Goal: Task Accomplishment & Management: Complete application form

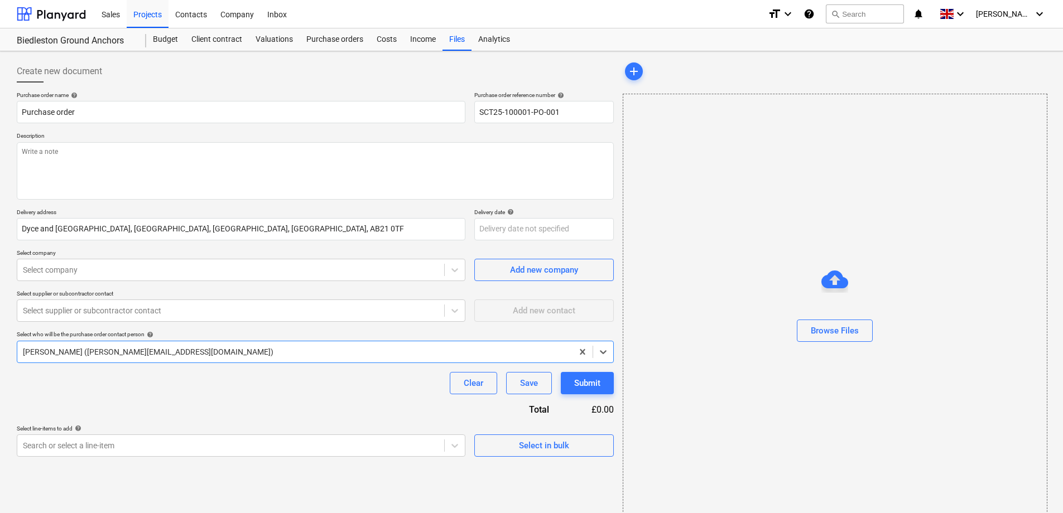
type textarea "x"
click at [484, 388] on button "Clear" at bounding box center [473, 383] width 47 height 22
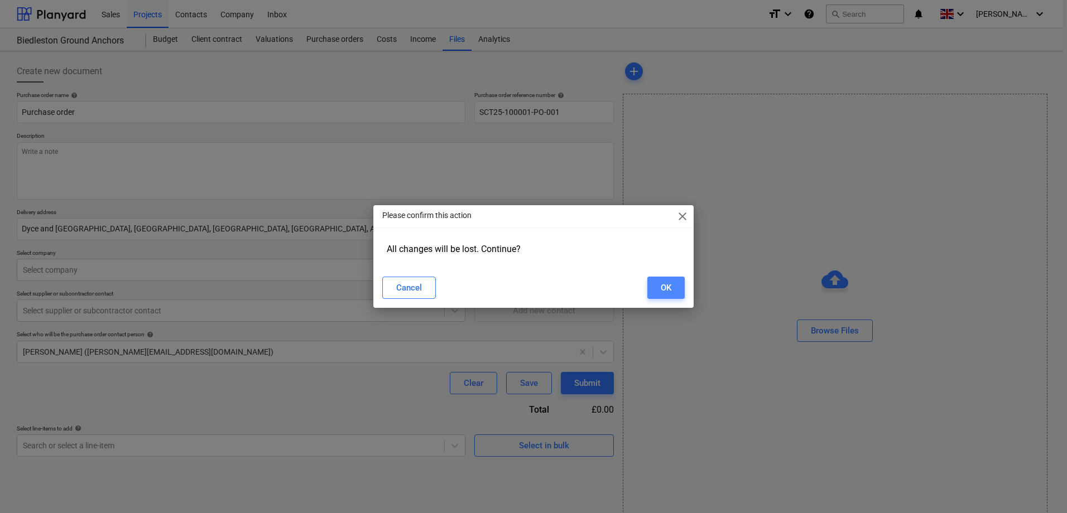
click at [671, 291] on div "OK" at bounding box center [666, 288] width 11 height 15
type input "SCT25-100001-PO-002"
type textarea "x"
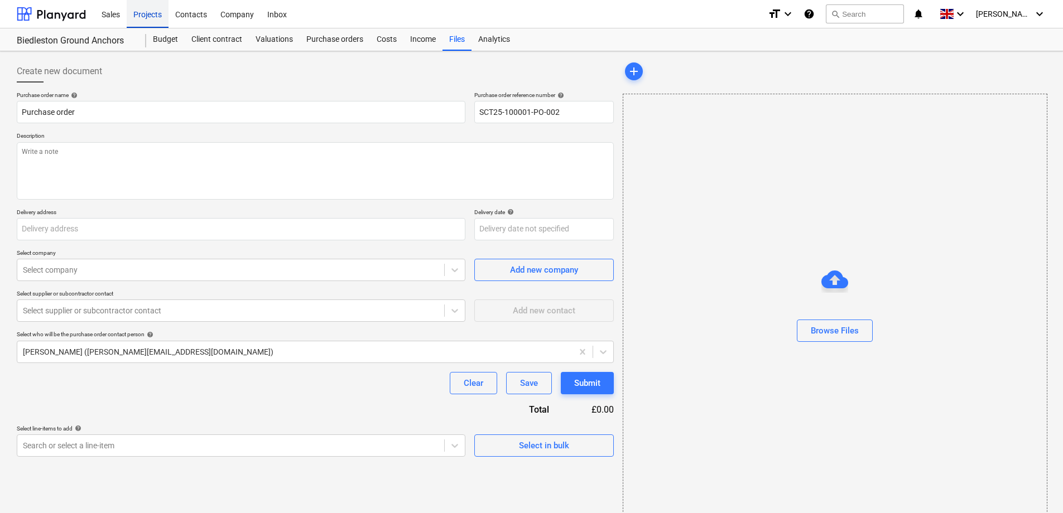
click at [145, 18] on div "Projects" at bounding box center [148, 13] width 42 height 28
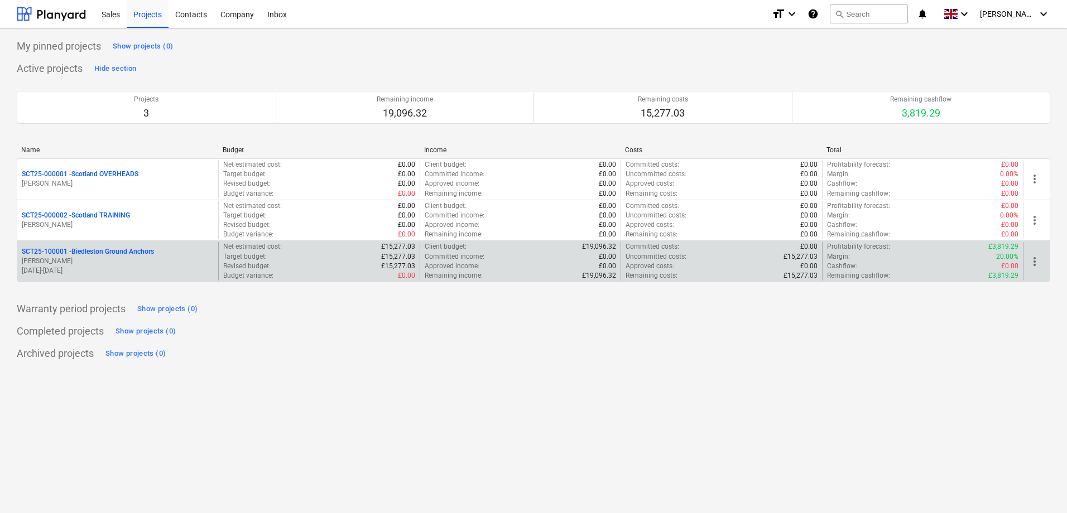
click at [135, 249] on p "SCT25-100001 - Biedleston Ground Anchors" at bounding box center [88, 251] width 132 height 9
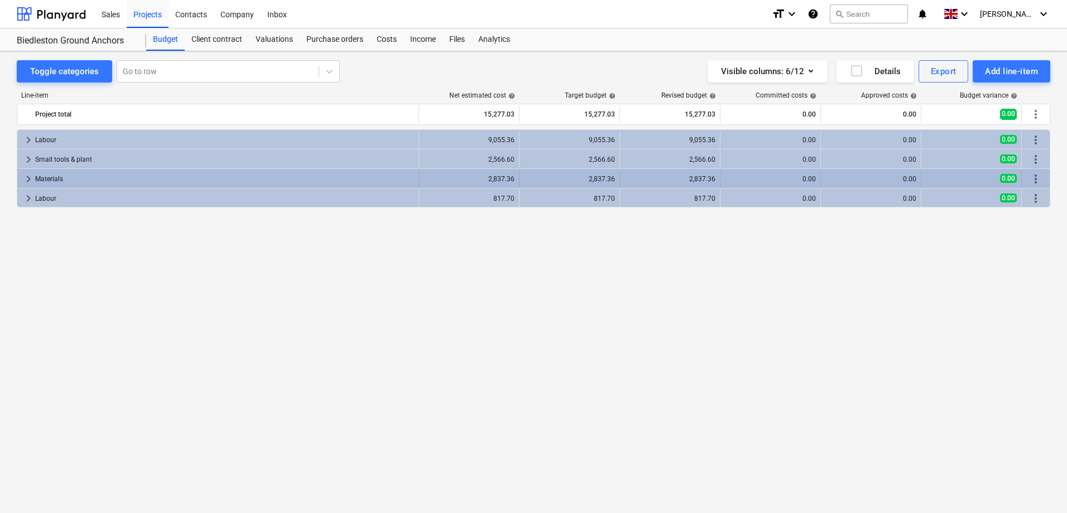
click at [80, 179] on div "Materials" at bounding box center [224, 179] width 379 height 18
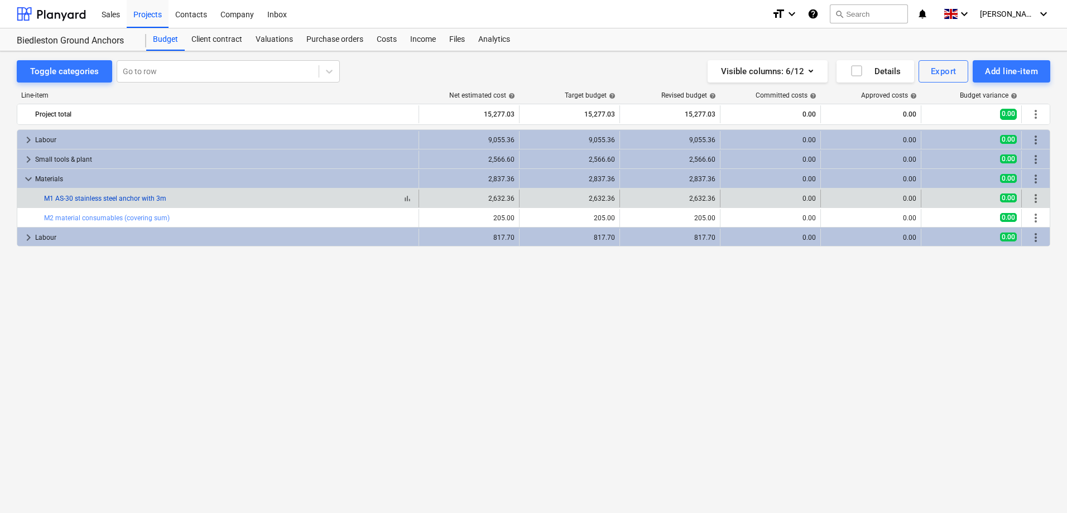
click at [130, 201] on link "M1 AS-30 stainless steel anchor with 3m" at bounding box center [105, 199] width 122 height 8
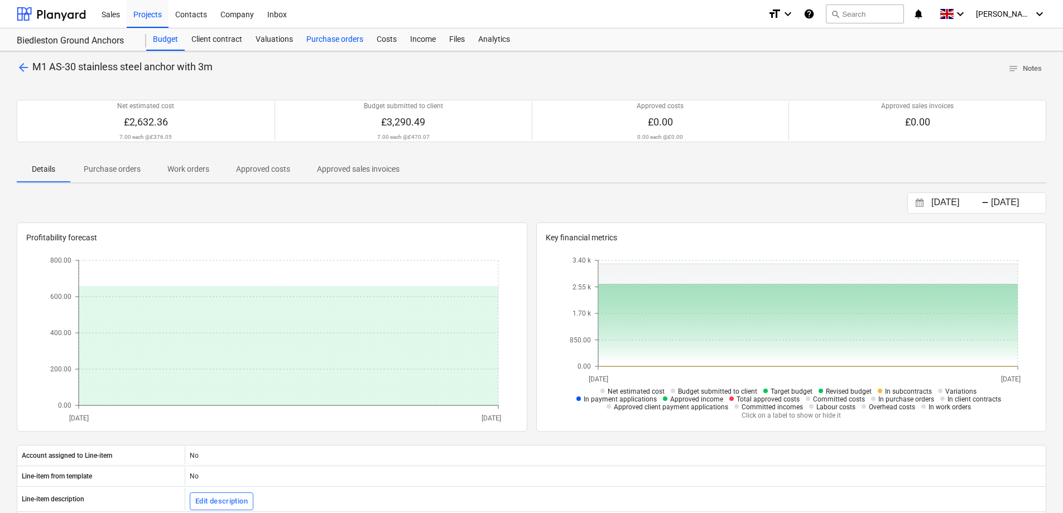
click at [345, 39] on div "Purchase orders" at bounding box center [335, 39] width 70 height 22
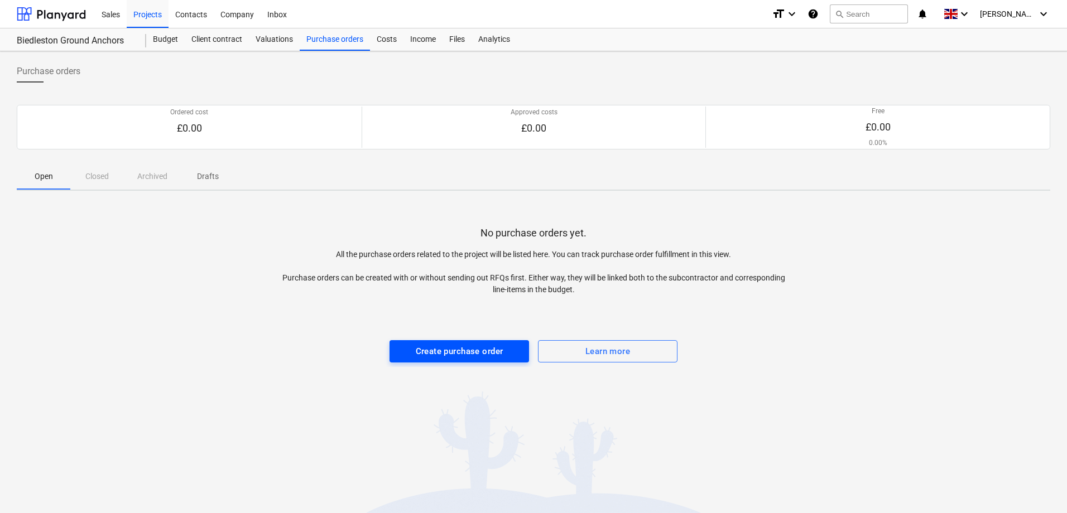
click at [450, 351] on div "Create purchase order" at bounding box center [460, 351] width 88 height 15
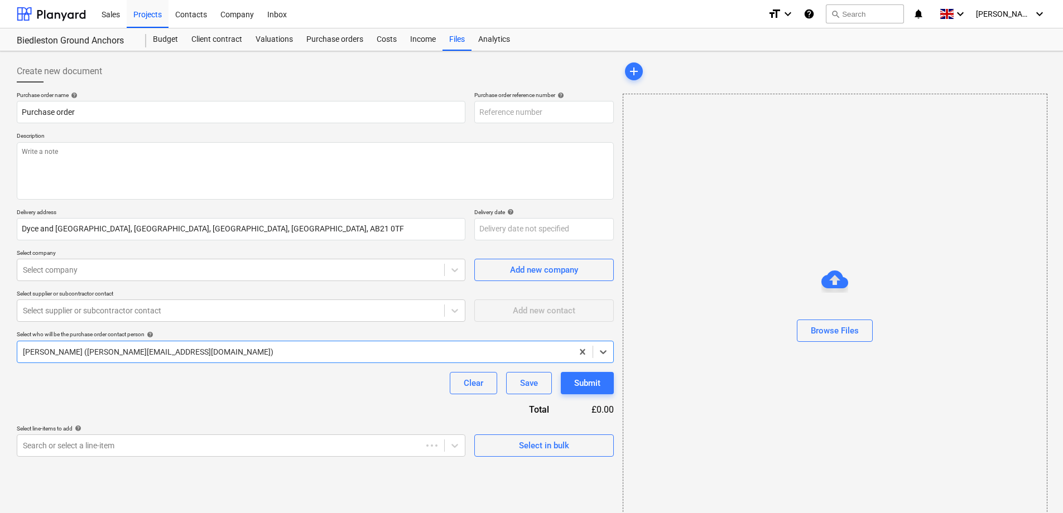
type textarea "x"
type input "SCT25-100001-PO-004"
click at [303, 311] on div at bounding box center [231, 310] width 416 height 11
type textarea "x"
click at [288, 268] on div at bounding box center [231, 270] width 416 height 11
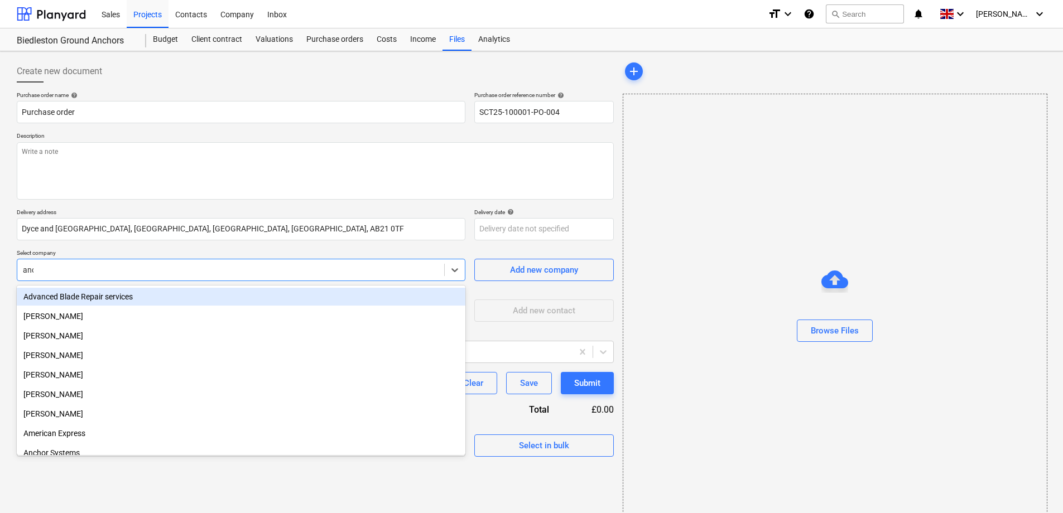
type input "anch"
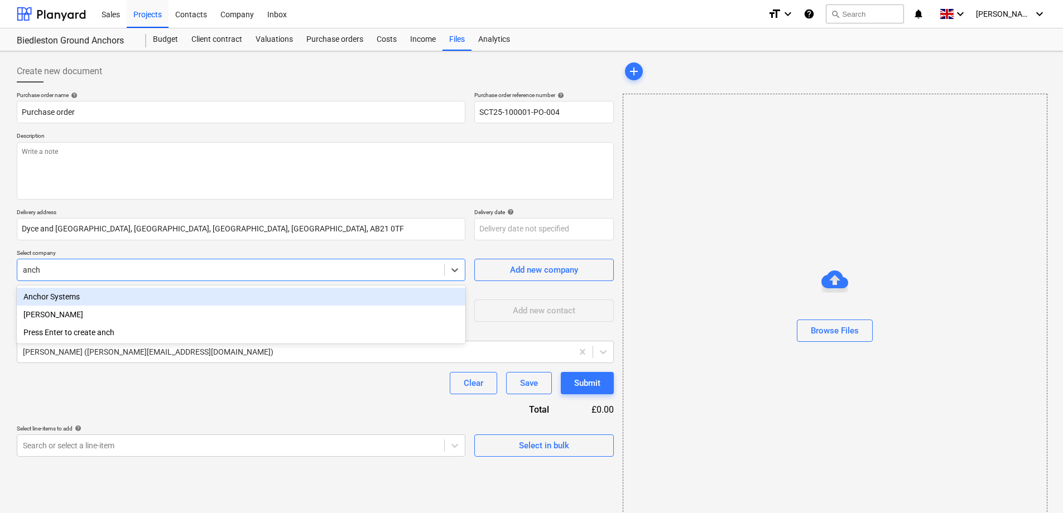
click at [266, 300] on div "Anchor Systems" at bounding box center [241, 297] width 449 height 18
type textarea "x"
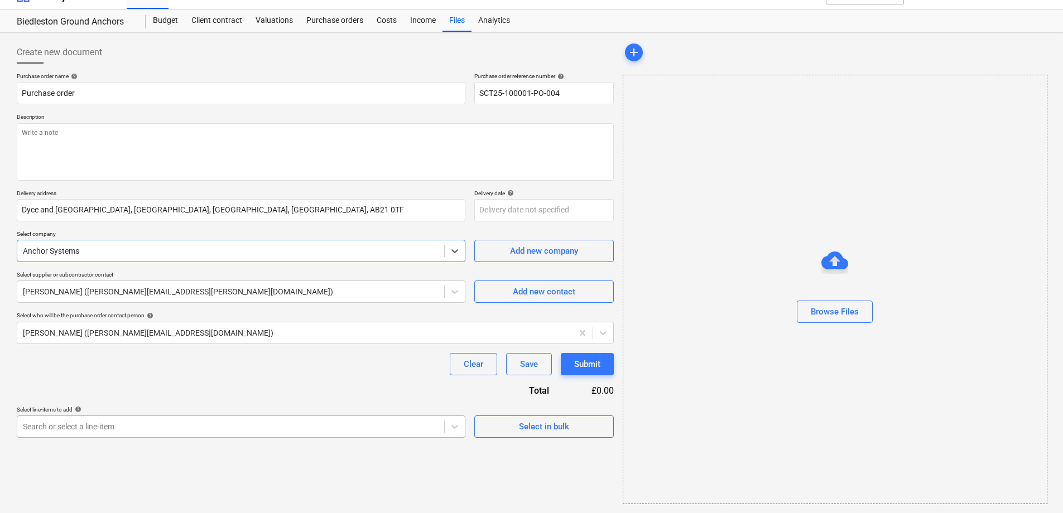
click at [275, 423] on body "Sales Projects Contacts Company Inbox format_size keyboard_arrow_down help sear…" at bounding box center [531, 237] width 1063 height 513
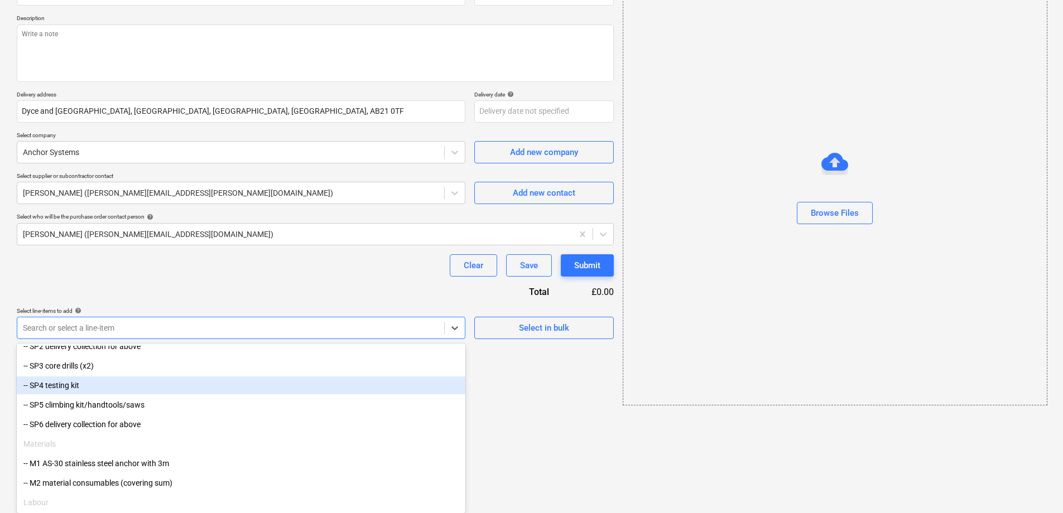
scroll to position [223, 0]
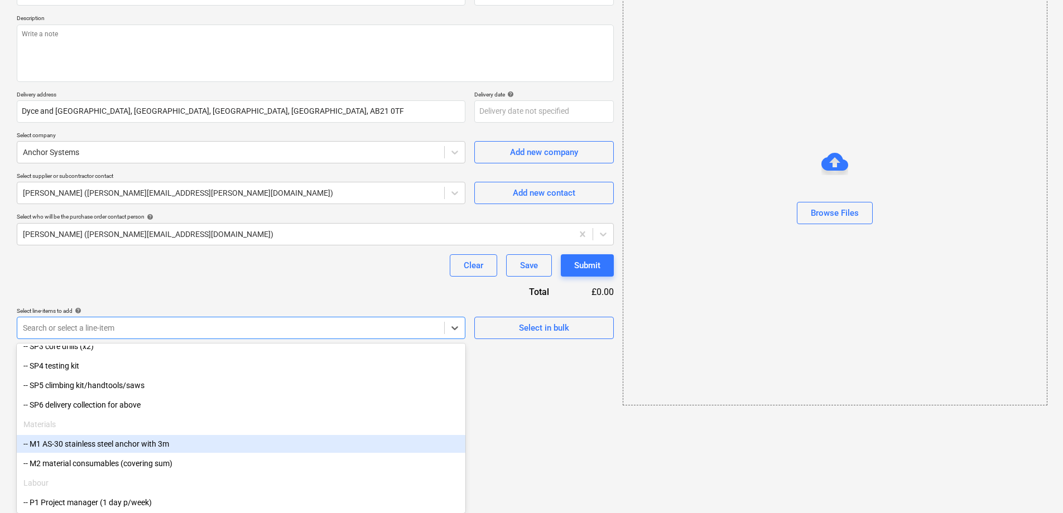
click at [232, 444] on div "-- M1 AS-30 stainless steel anchor with 3m" at bounding box center [241, 444] width 449 height 18
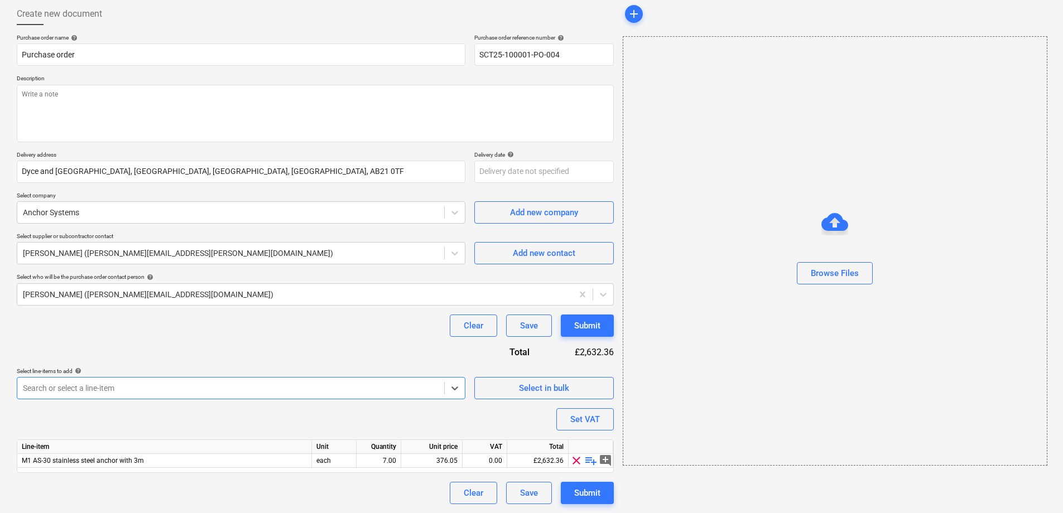
type textarea "x"
click at [276, 350] on div "Purchase order name help Purchase order Purchase order reference number help SC…" at bounding box center [315, 269] width 597 height 470
click at [391, 459] on div "7.00" at bounding box center [378, 461] width 35 height 14
type input "6"
click at [404, 421] on div "Purchase order name help Purchase order Purchase order reference number help SC…" at bounding box center [315, 269] width 597 height 470
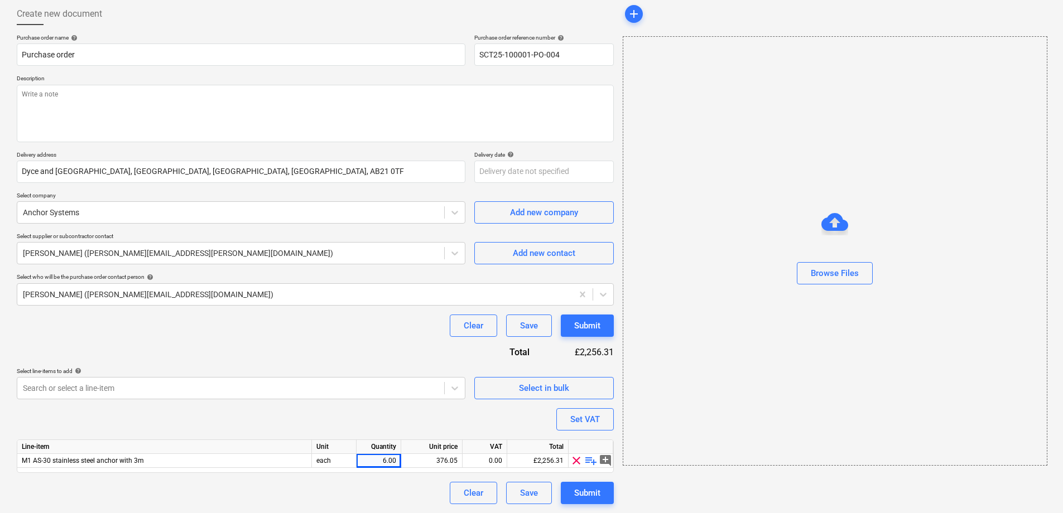
click at [387, 499] on div "Clear Save Submit" at bounding box center [315, 493] width 597 height 22
click at [252, 420] on div "Purchase order name help Purchase order Purchase order reference number help SC…" at bounding box center [315, 269] width 597 height 470
click at [459, 390] on body "Sales Projects Contacts Company Inbox format_size keyboard_arrow_down help sear…" at bounding box center [531, 199] width 1063 height 513
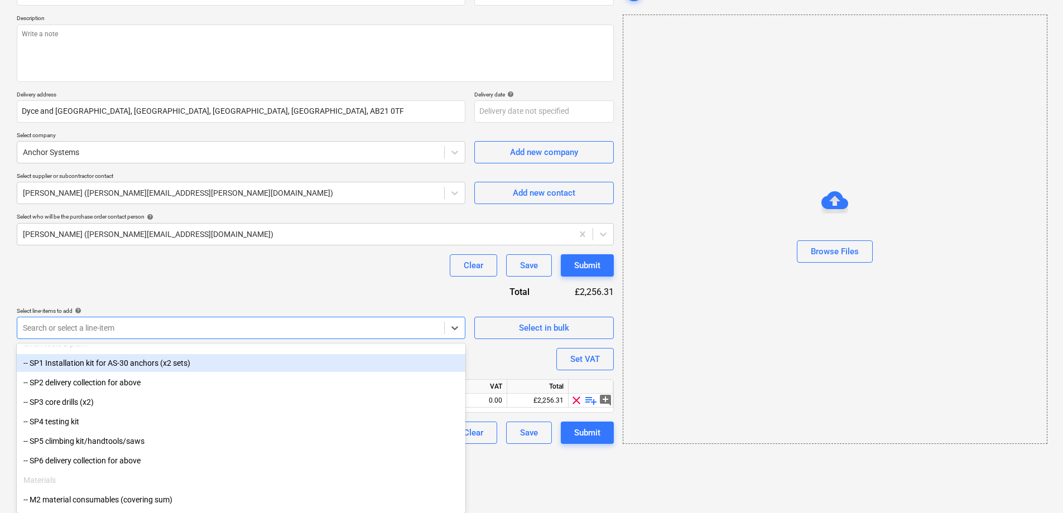
scroll to position [112, 0]
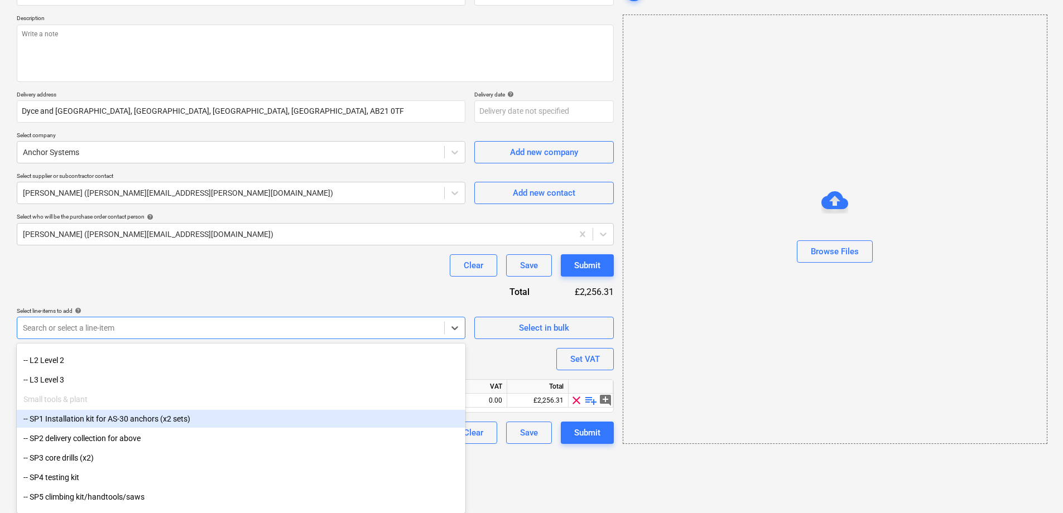
click at [200, 422] on div "-- SP1 Installation kit for AS-30 anchors (x2 sets)" at bounding box center [241, 419] width 449 height 18
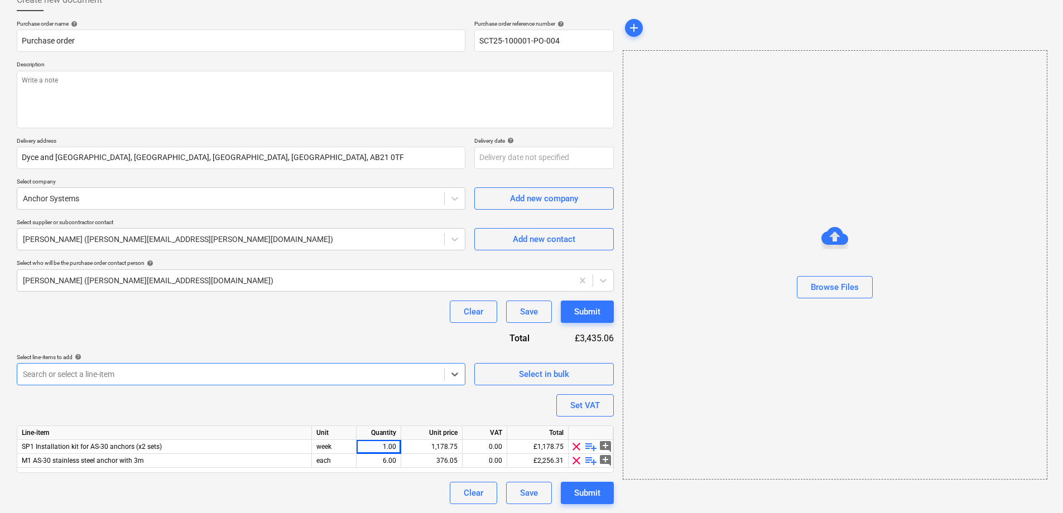
scroll to position [71, 0]
click at [249, 305] on div "Clear Save Submit" at bounding box center [315, 312] width 597 height 22
drag, startPoint x: 590, startPoint y: 460, endPoint x: 593, endPoint y: 445, distance: 16.0
click at [593, 445] on div "Line-item Unit Quantity Unit price VAT Total SP1 Installation kit for AS-30 anc…" at bounding box center [315, 449] width 597 height 47
click at [593, 446] on span "playlist_add" at bounding box center [590, 446] width 13 height 13
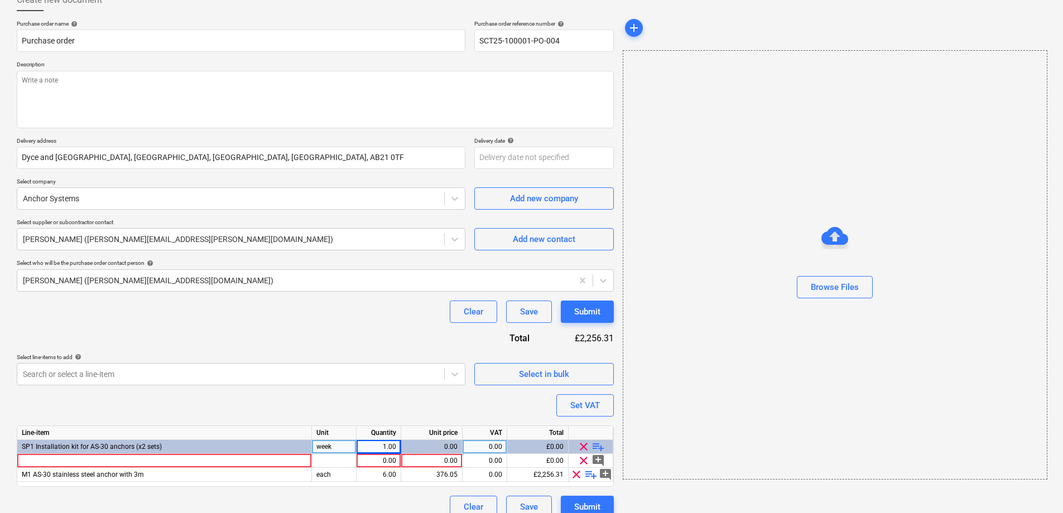
click at [188, 397] on div "Purchase order name help Purchase order Purchase order reference number help SC…" at bounding box center [315, 269] width 597 height 498
click at [587, 464] on span "clear" at bounding box center [583, 460] width 13 height 13
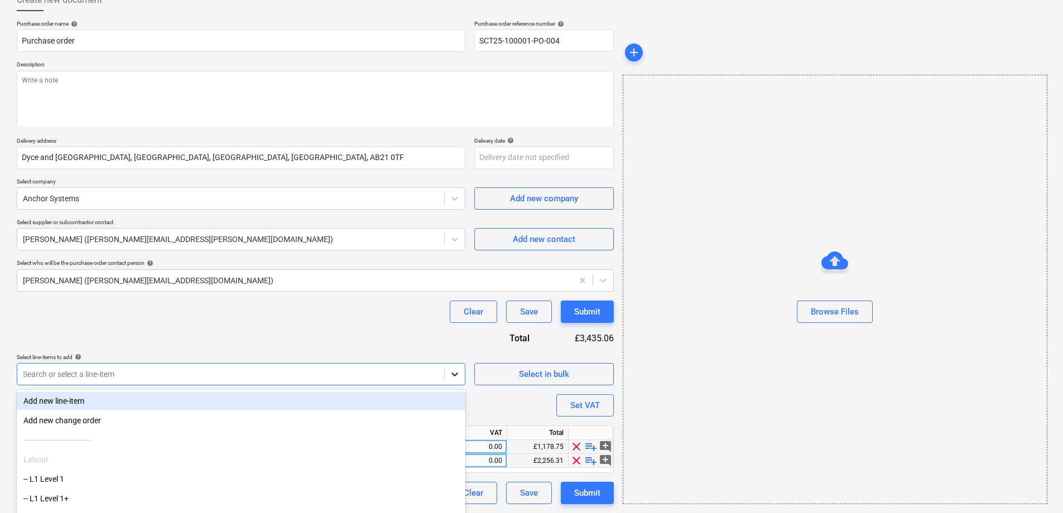
click at [462, 381] on body "Sales Projects Contacts Company Inbox format_size keyboard_arrow_down help sear…" at bounding box center [531, 185] width 1063 height 513
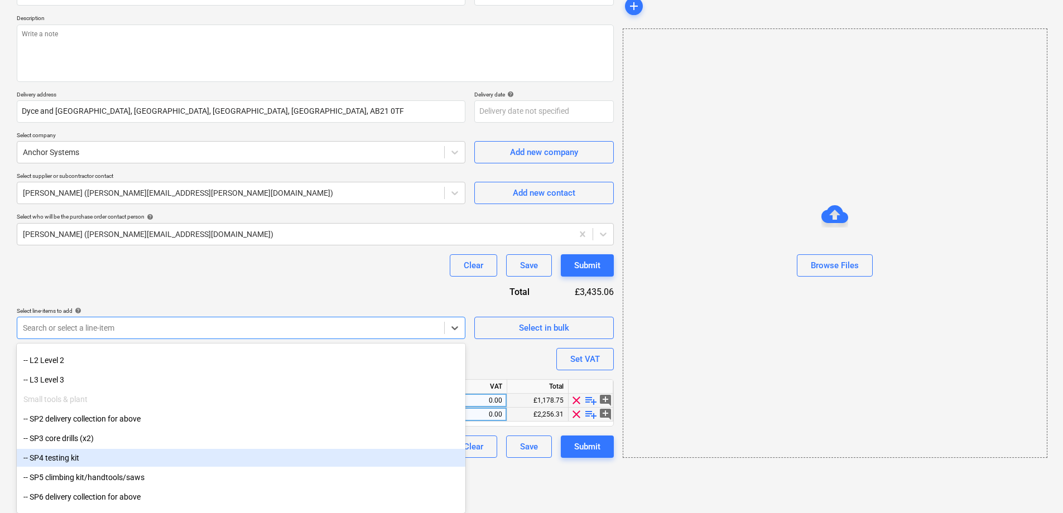
scroll to position [167, 0]
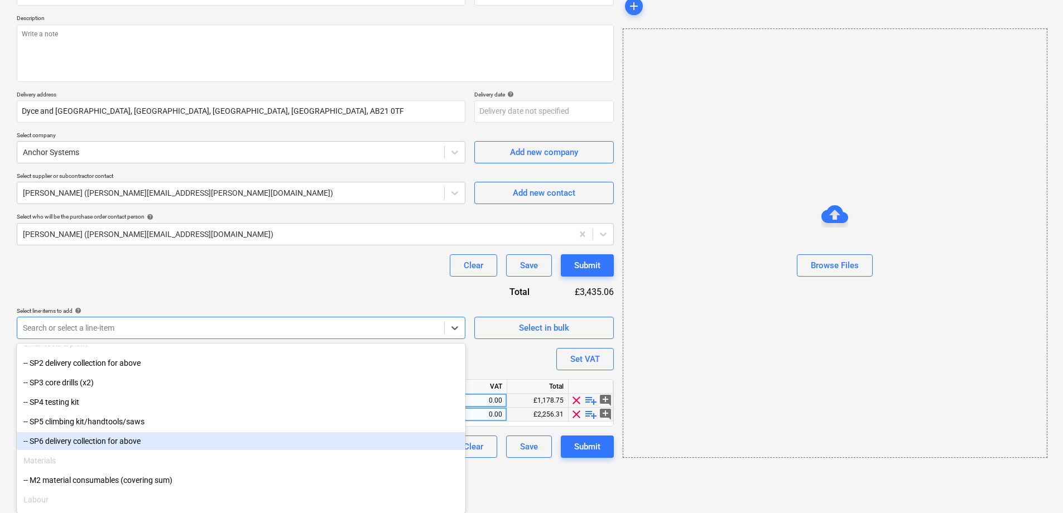
click at [150, 446] on div "-- SP6 delivery collection for above" at bounding box center [241, 442] width 449 height 18
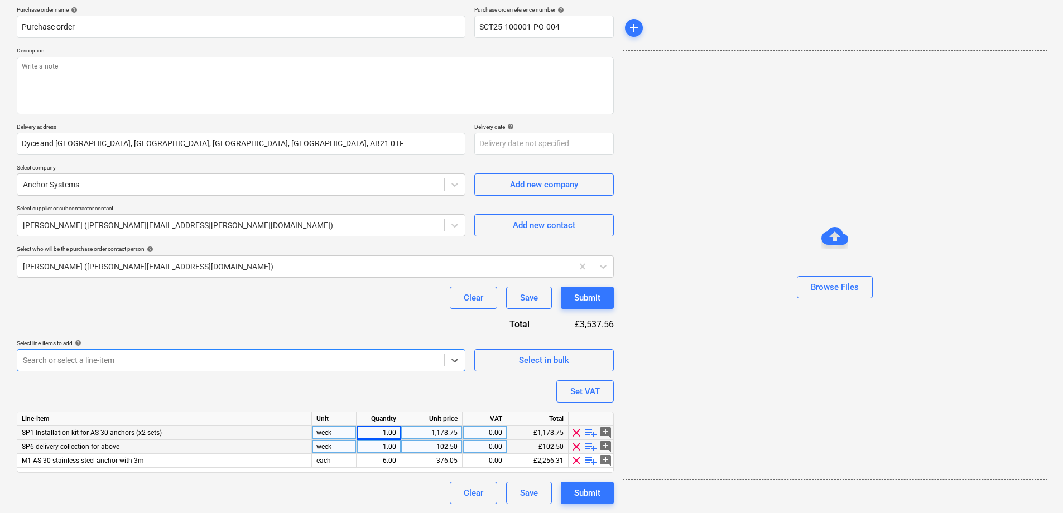
type textarea "x"
click at [175, 385] on div "Purchase order name help Purchase order Purchase order reference number help SC…" at bounding box center [315, 255] width 597 height 498
click at [38, 444] on span "SP6 delivery collection for above" at bounding box center [71, 447] width 98 height 8
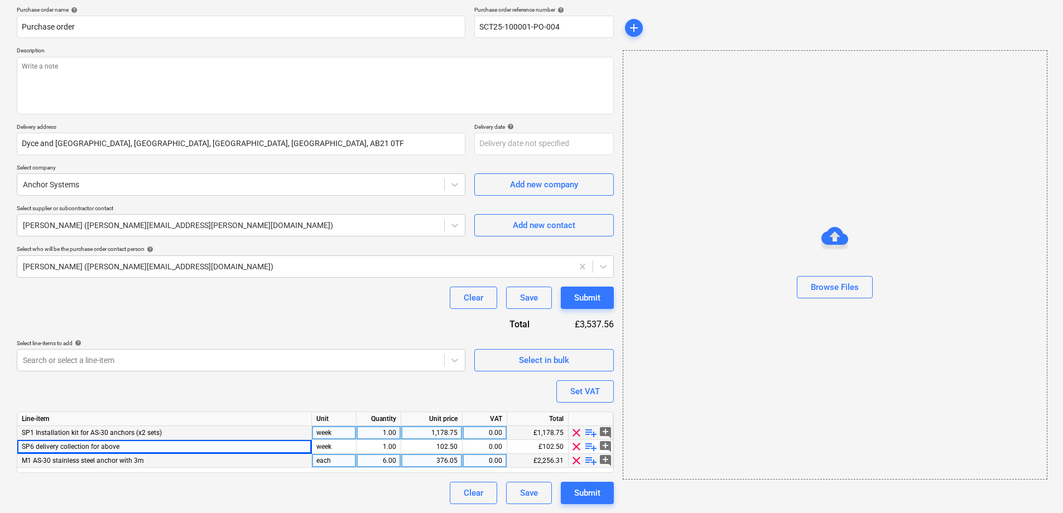
click at [152, 460] on div "M1 AS-30 stainless steel anchor with 3m" at bounding box center [164, 461] width 295 height 14
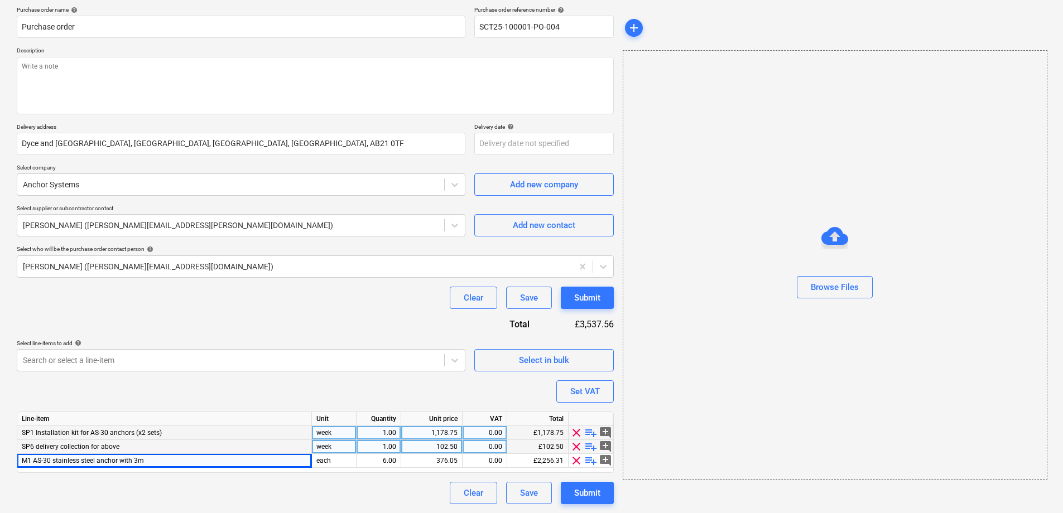
click at [157, 444] on div "SP6 delivery collection for above" at bounding box center [164, 447] width 295 height 14
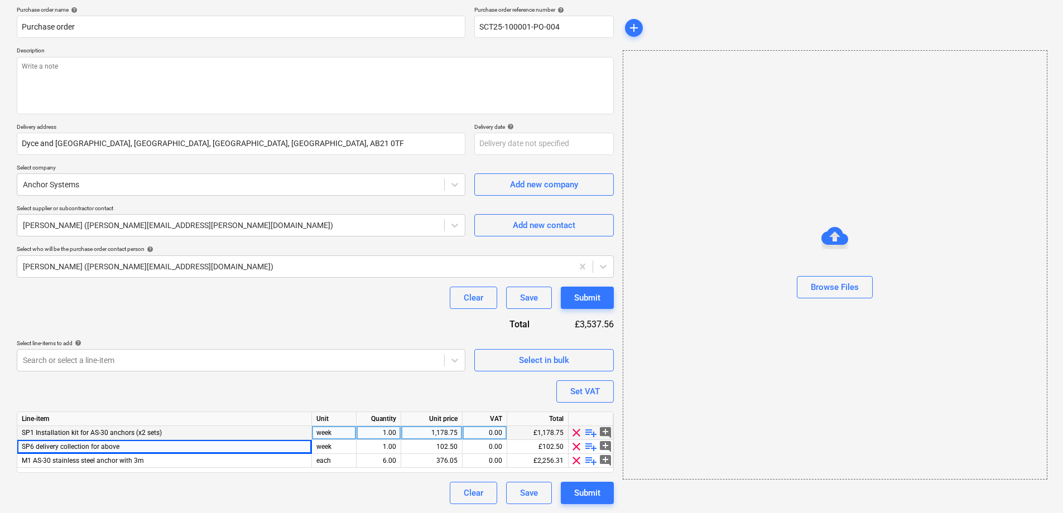
click at [162, 392] on div "Purchase order name help Purchase order Purchase order reference number help SC…" at bounding box center [315, 255] width 597 height 498
click at [392, 450] on div "1.00" at bounding box center [378, 447] width 35 height 14
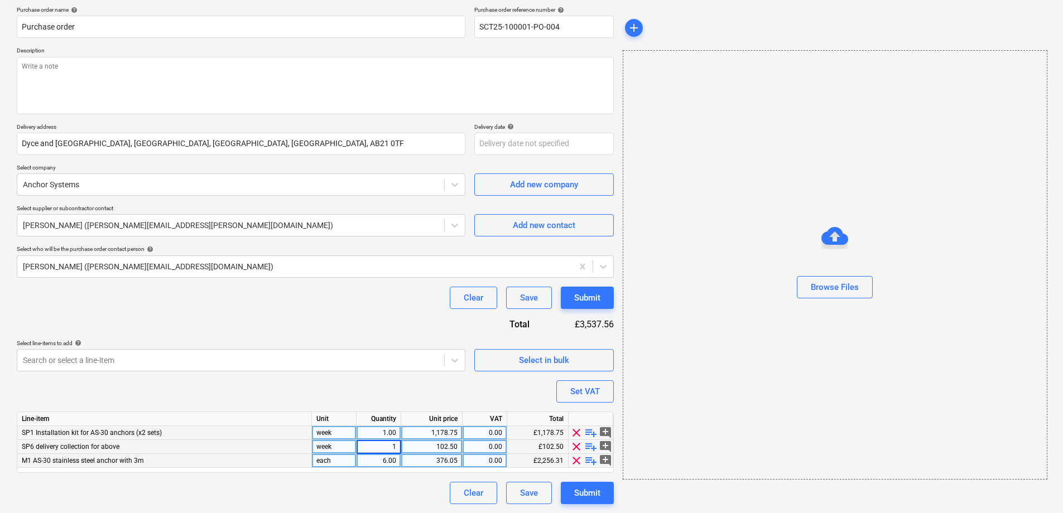
type input "2"
type textarea "x"
click at [378, 407] on div "Purchase order name help Purchase order Purchase order reference number help SC…" at bounding box center [315, 255] width 597 height 498
click at [384, 444] on div "2.00" at bounding box center [378, 447] width 35 height 14
type input "1"
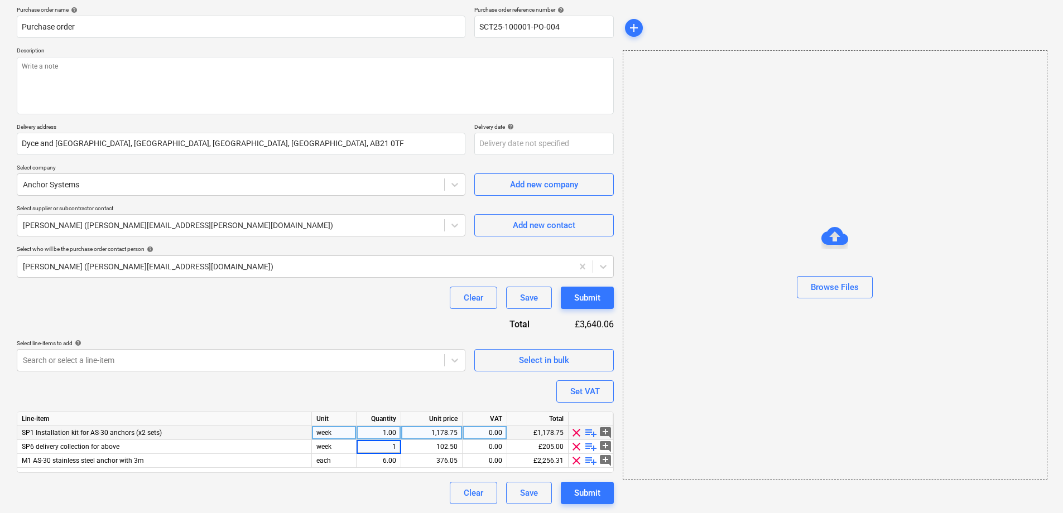
type textarea "x"
click at [394, 431] on div "1.00" at bounding box center [378, 433] width 35 height 14
type input "2"
click at [448, 395] on div "Purchase order name help Purchase order Purchase order reference number help SC…" at bounding box center [315, 255] width 597 height 498
click at [250, 487] on div "Clear Save Submit" at bounding box center [315, 493] width 597 height 22
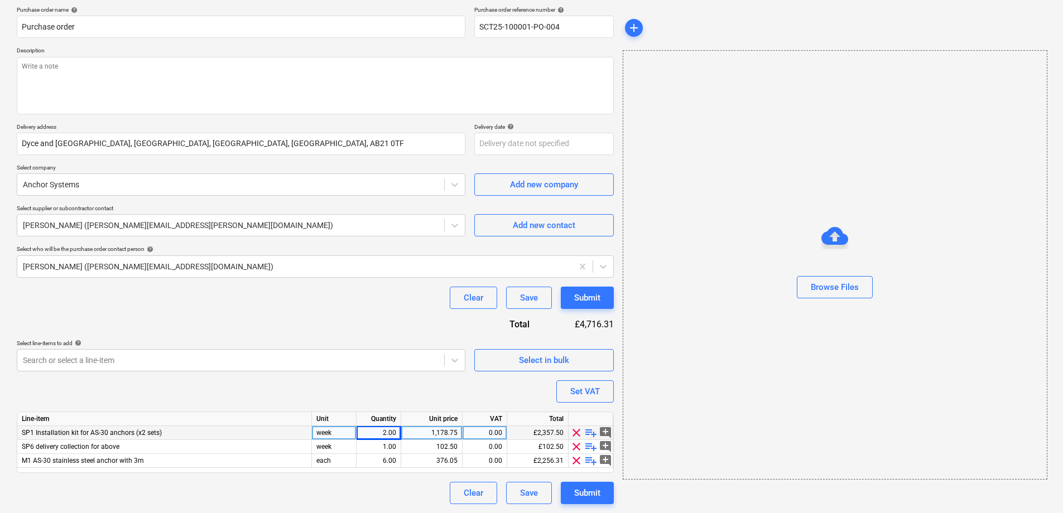
click at [244, 390] on div "Purchase order name help Purchase order Purchase order reference number help SC…" at bounding box center [315, 255] width 597 height 498
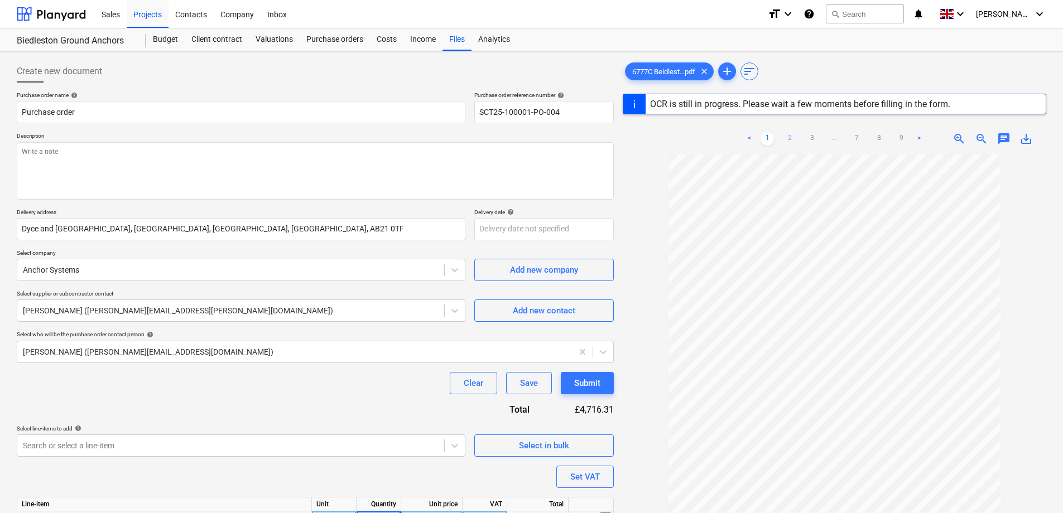
click at [790, 138] on link "2" at bounding box center [789, 138] width 13 height 13
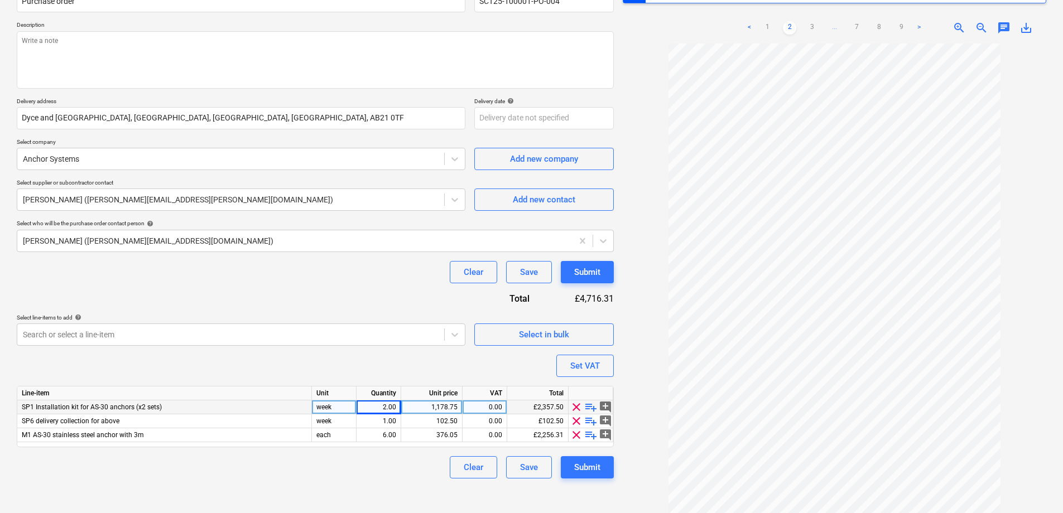
scroll to position [112, 0]
type textarea "x"
click at [433, 403] on div "1,178.75" at bounding box center [432, 407] width 52 height 14
type input "575"
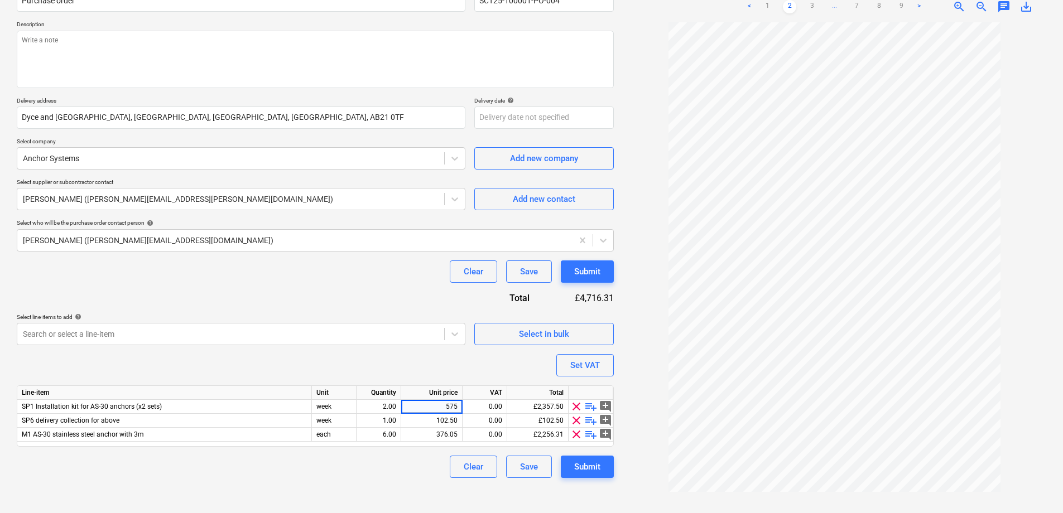
type textarea "x"
click at [628, 425] on div at bounding box center [835, 263] width 424 height 482
click at [453, 425] on div "102.50" at bounding box center [432, 421] width 52 height 14
type input "350"
type textarea "x"
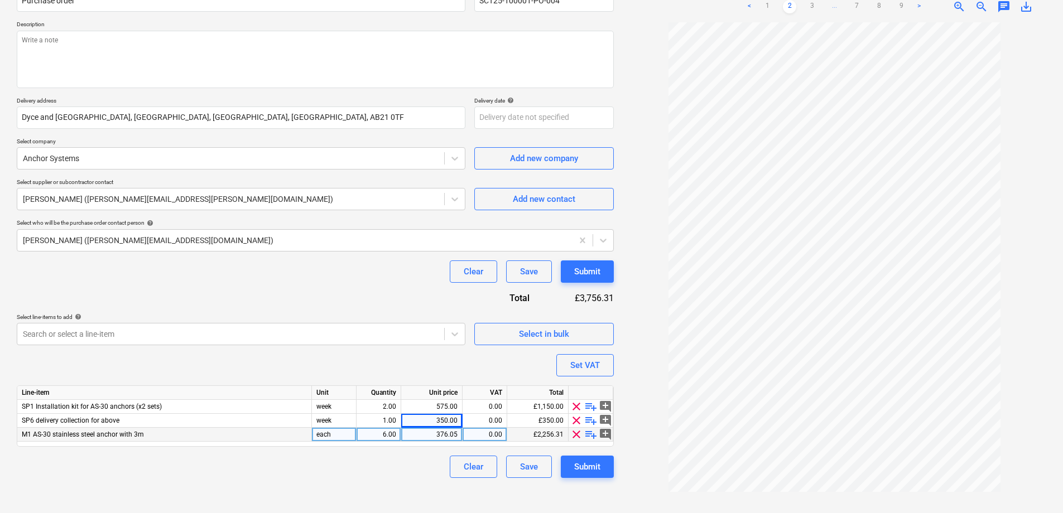
click at [454, 436] on div "376.05" at bounding box center [432, 435] width 52 height 14
type input "366.88"
type textarea "x"
click at [443, 363] on div "Purchase order name help Purchase order Purchase order reference number help SC…" at bounding box center [315, 229] width 597 height 498
click at [645, 372] on div at bounding box center [835, 263] width 424 height 482
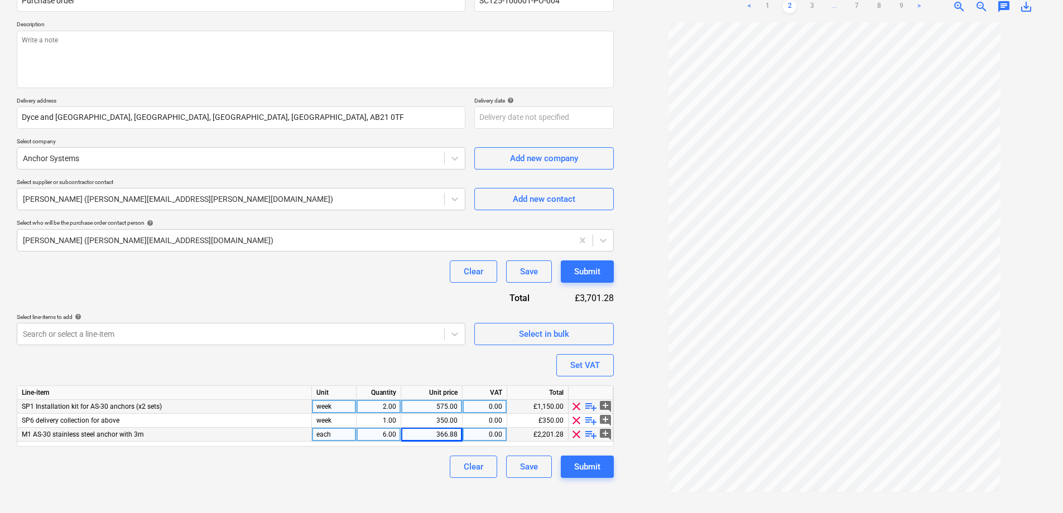
click at [500, 403] on div "0.00" at bounding box center [484, 407] width 35 height 14
type input "20"
type textarea "x"
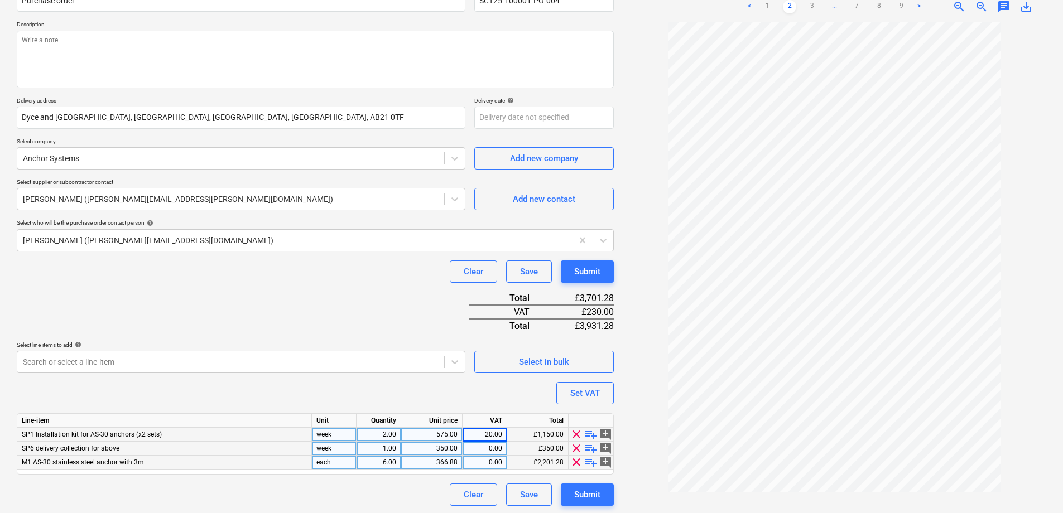
click at [495, 420] on div "Line-item Unit Quantity Unit price VAT Total SP1 Installation kit for AS-30 anc…" at bounding box center [315, 444] width 597 height 61
click at [498, 448] on div "0.00" at bounding box center [484, 449] width 35 height 14
type input "20"
type textarea "x"
click at [499, 465] on div "0.00" at bounding box center [484, 463] width 35 height 14
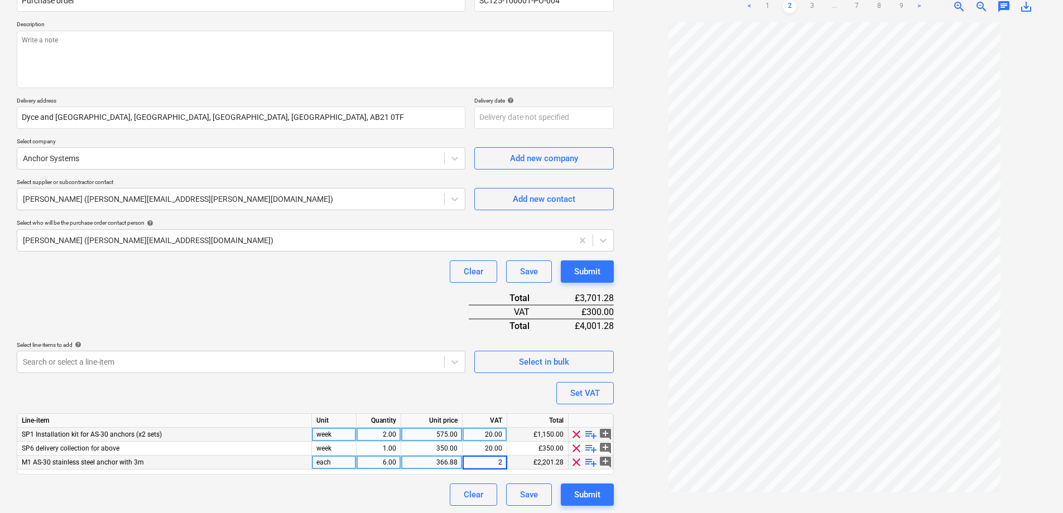
type input "20"
click at [404, 492] on div "Clear Save Submit" at bounding box center [315, 495] width 597 height 22
click at [641, 394] on div at bounding box center [835, 263] width 424 height 482
click at [301, 308] on div "Purchase order name help Purchase order Purchase order reference number help SC…" at bounding box center [315, 241] width 597 height 526
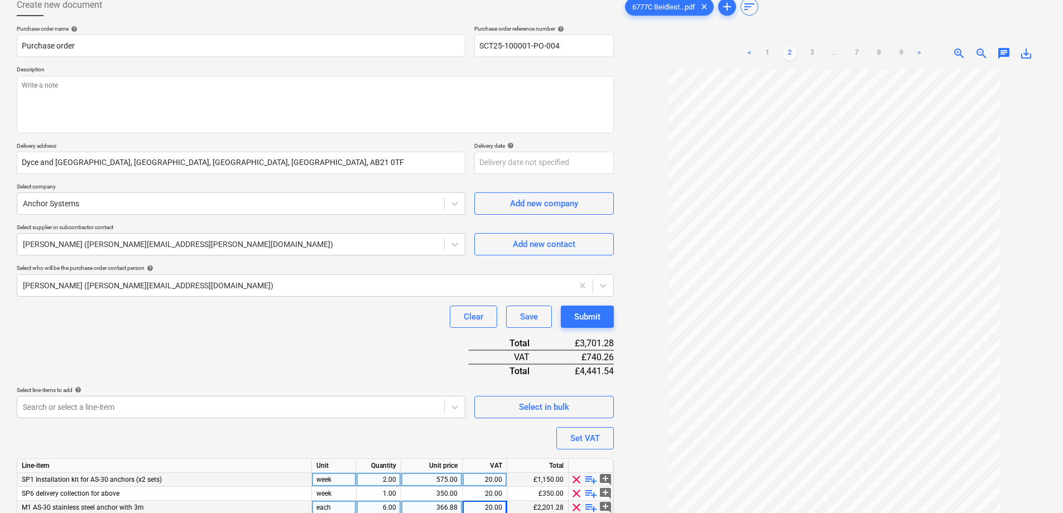
scroll to position [2, 0]
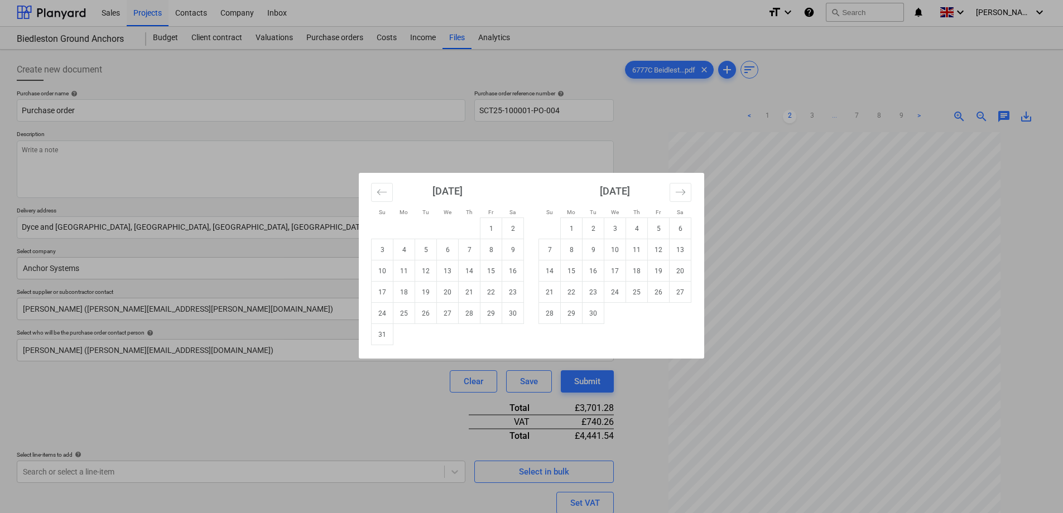
click at [551, 230] on body "Sales Projects Contacts Company Inbox format_size keyboard_arrow_down help sear…" at bounding box center [531, 254] width 1063 height 513
click at [589, 228] on td "2" at bounding box center [594, 228] width 22 height 21
type textarea "x"
type input "02 Sep 2025"
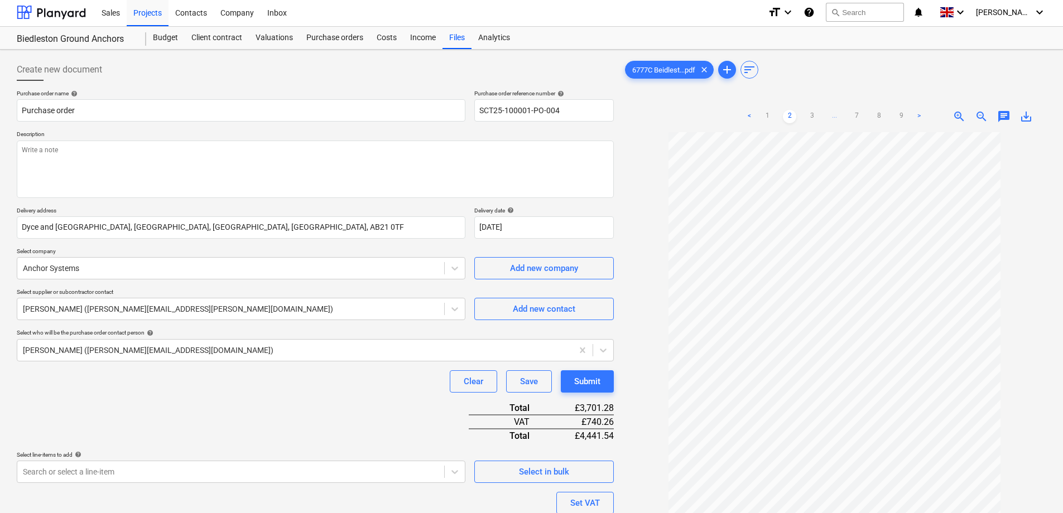
click at [656, 238] on div at bounding box center [835, 373] width 424 height 482
click at [138, 157] on textarea at bounding box center [315, 169] width 597 height 57
type textarea "x"
type textarea "H"
type textarea "x"
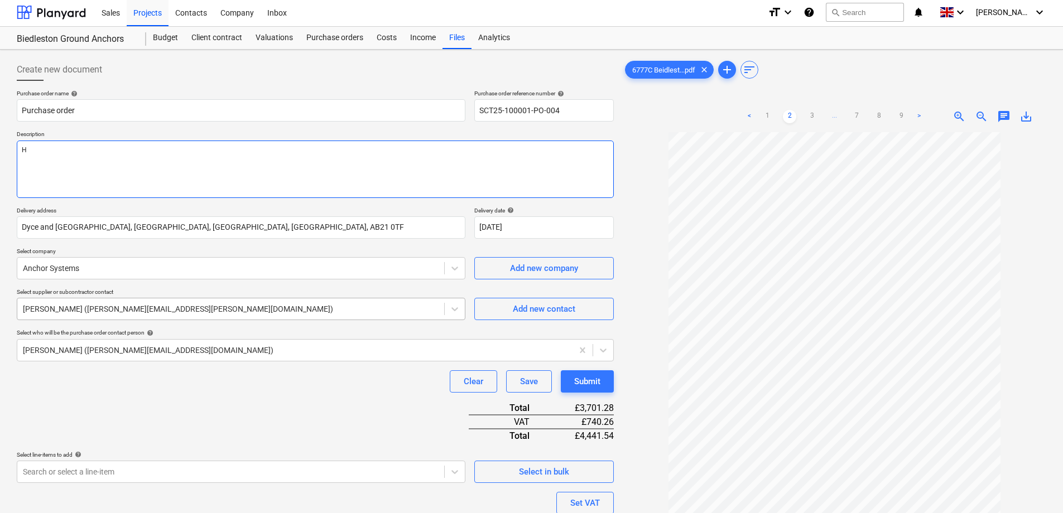
type textarea "HI"
type textarea "x"
type textarea "HI"
type textarea "x"
type textarea "HI t"
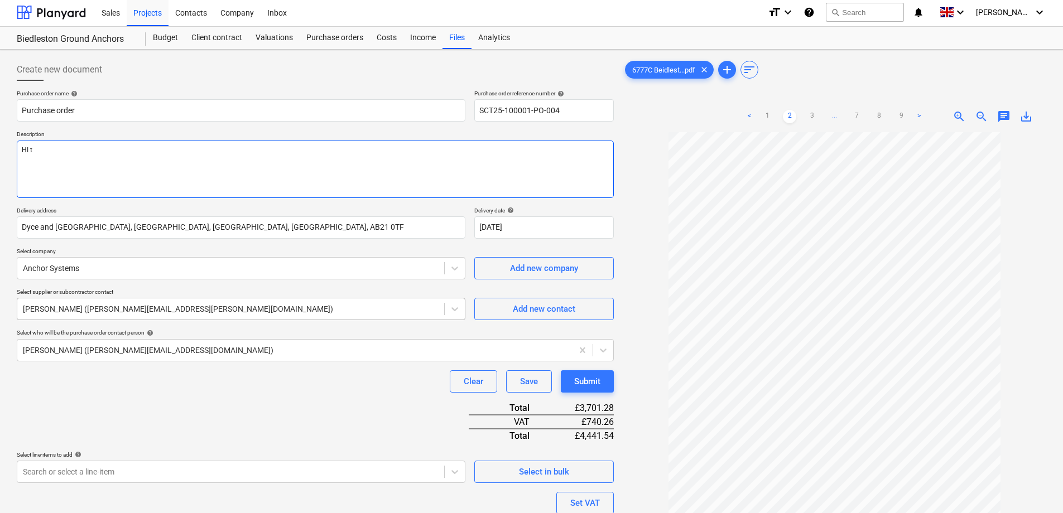
type textarea "x"
type textarea "HI to"
type textarea "x"
type textarea "HI tom"
type textarea "x"
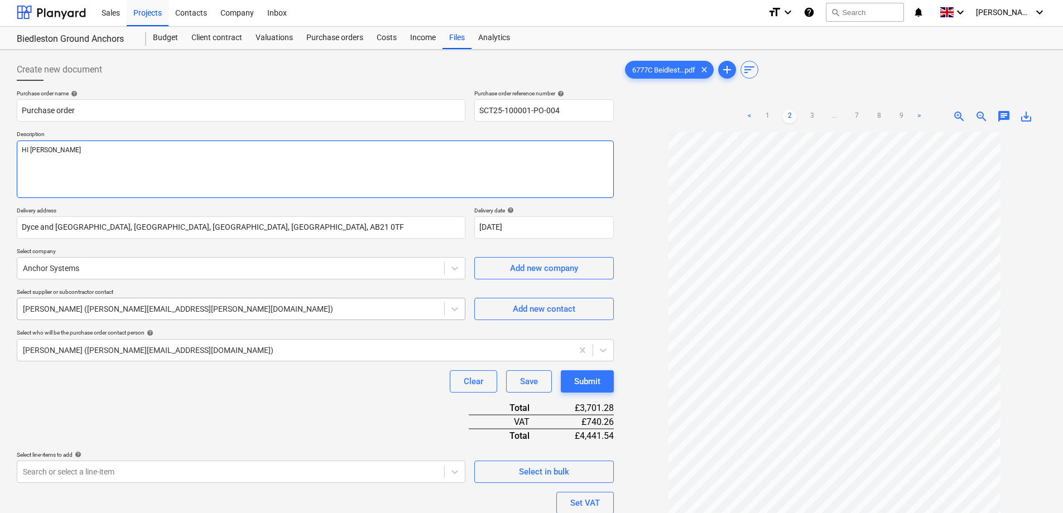
type textarea "HI tom,"
type textarea "x"
type textarea "HI tom"
type textarea "x"
type textarea "HI to"
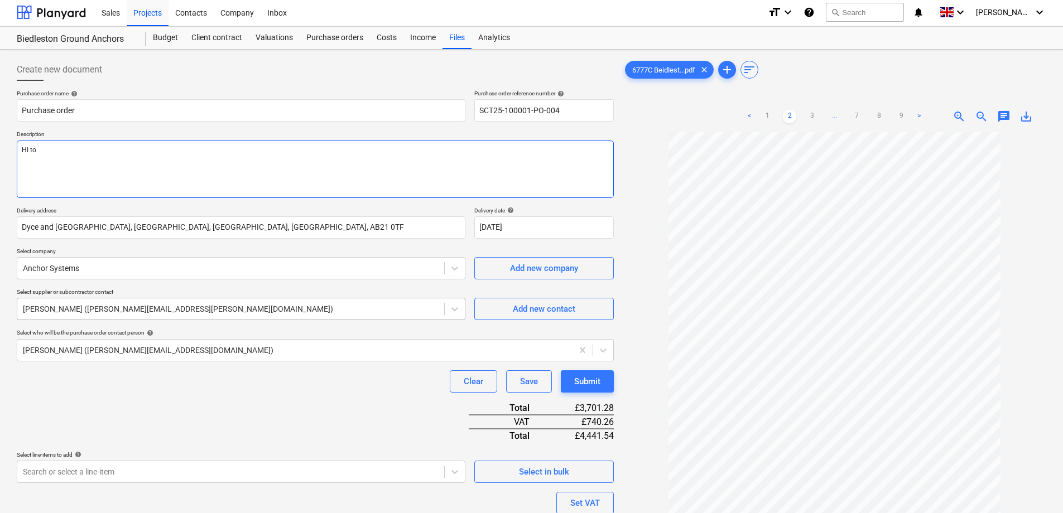
type textarea "x"
type textarea "HI t"
type textarea "x"
type textarea "HI ti"
type textarea "x"
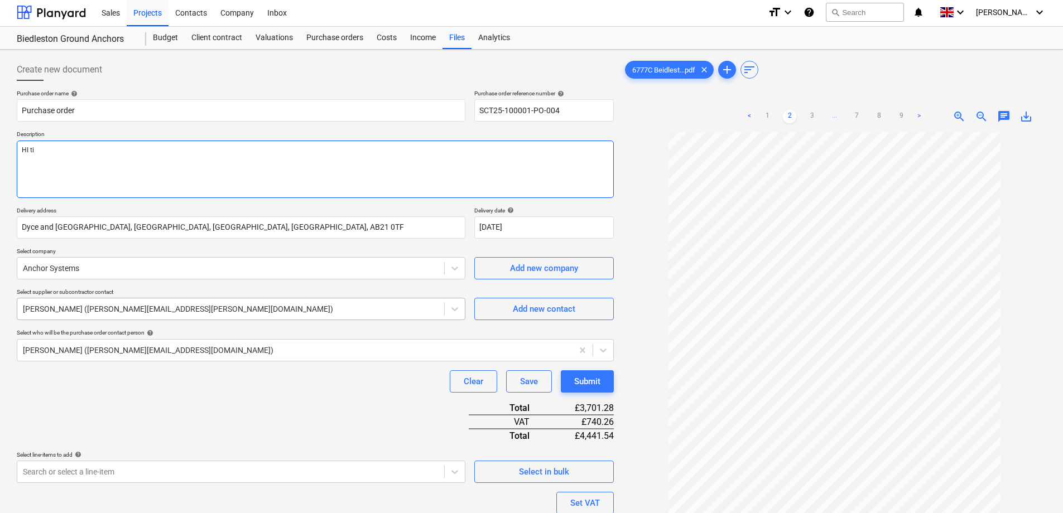
type textarea "HI tim"
type textarea "x"
type textarea "HI tim,"
type textarea "x"
type textarea "HI tim,"
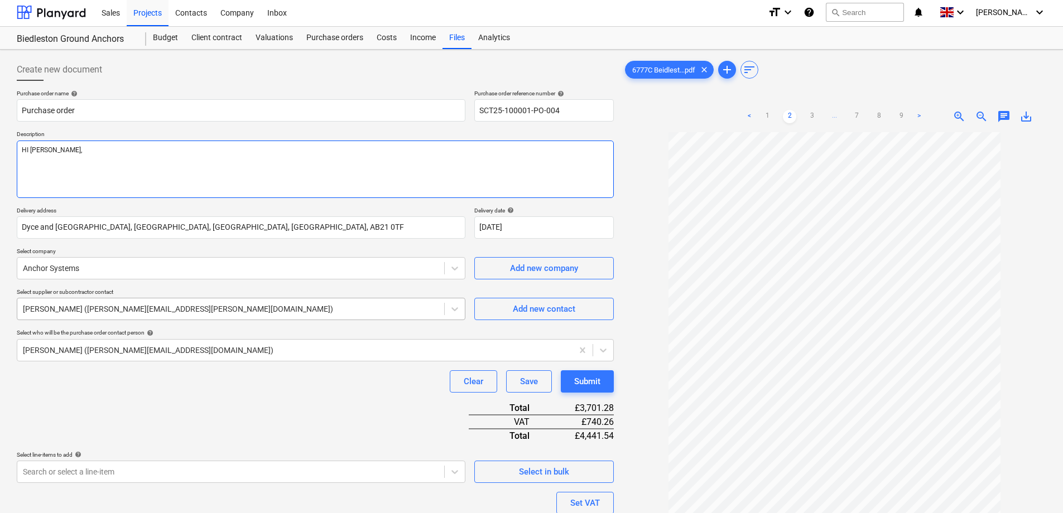
type textarea "x"
type textarea "HI tim,"
type textarea "x"
type textarea "HI tim, P"
type textarea "x"
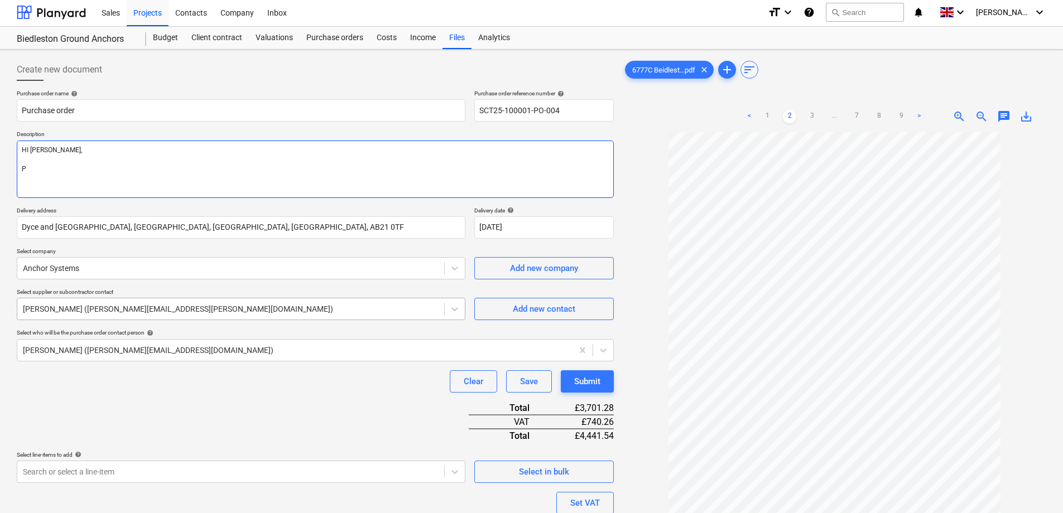
type textarea "HI tim, Pl"
type textarea "x"
type textarea "HI tim, Ple"
type textarea "x"
type textarea "HI tim, Plea"
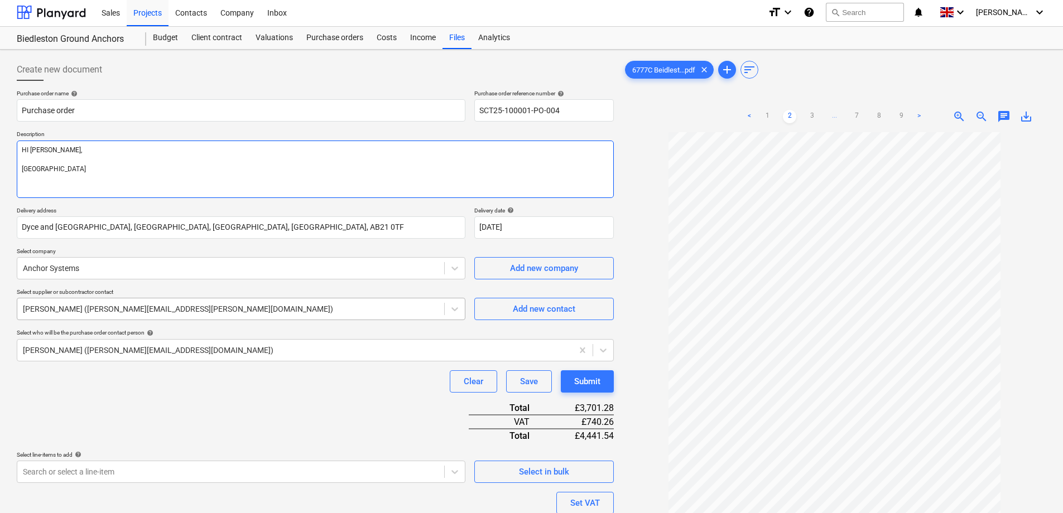
type textarea "x"
type textarea "HI tim, Pleas"
type textarea "x"
type textarea "HI tim, Please"
type textarea "x"
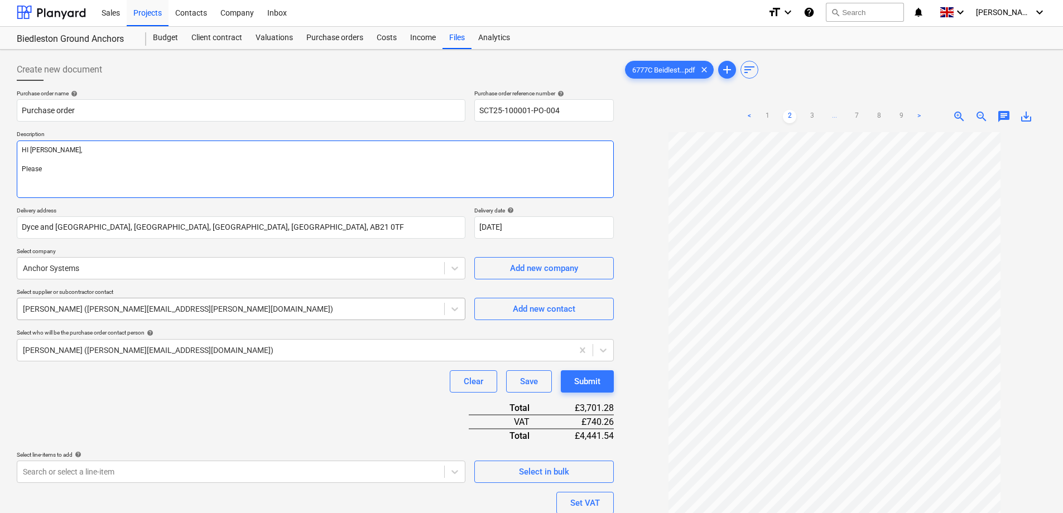
type textarea "HI tim, Please"
type textarea "x"
type textarea "HI tim, Please S"
type textarea "x"
type textarea "HI tim, Please Se"
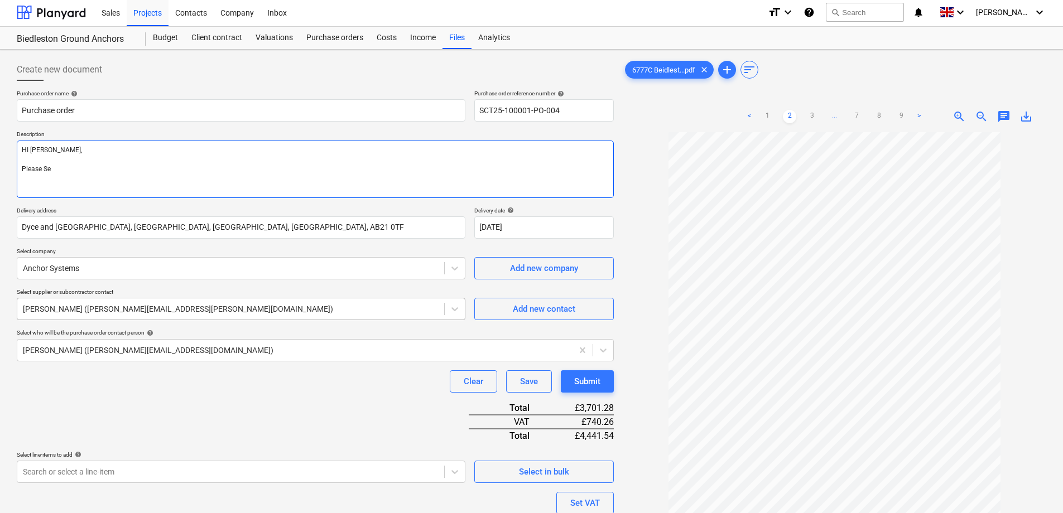
type textarea "x"
type textarea "HI tim, Please See"
type textarea "x"
type textarea "HI tim, Please See"
type textarea "x"
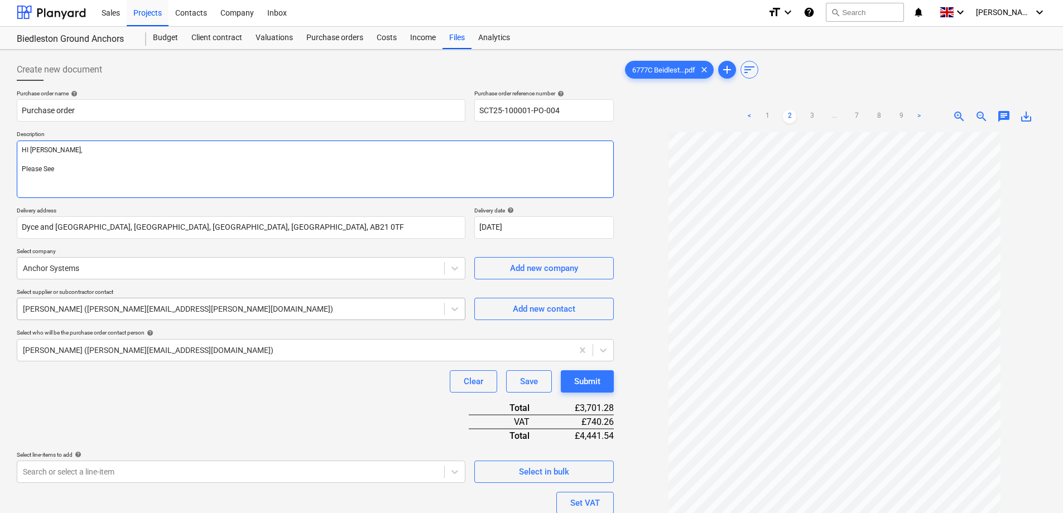
type textarea "HI tim, Please See a"
type textarea "x"
type textarea "HI tim, Please See at"
type textarea "x"
type textarea "HI tim, Please See att"
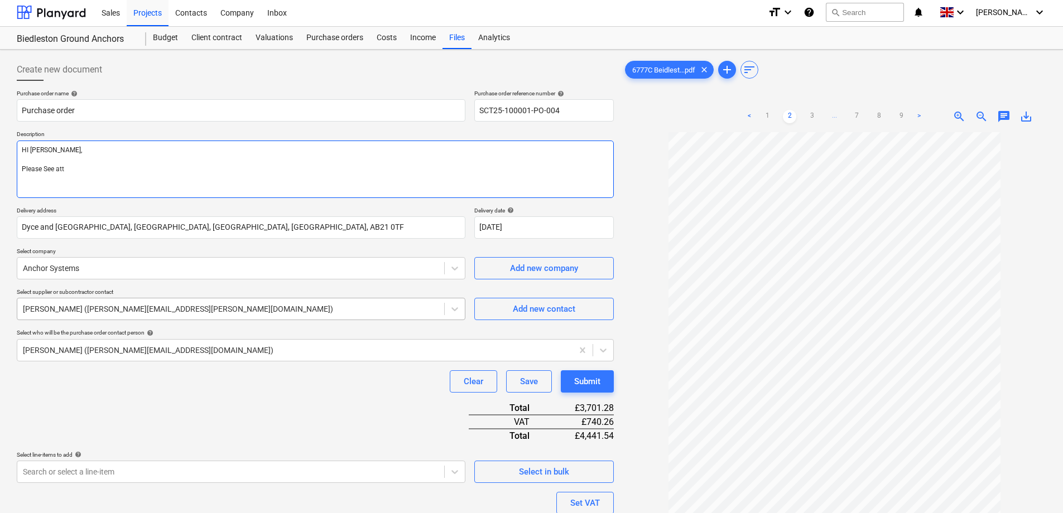
type textarea "x"
type textarea "HI tim, Please See atta"
type textarea "x"
type textarea "HI tim, Please See attac"
type textarea "x"
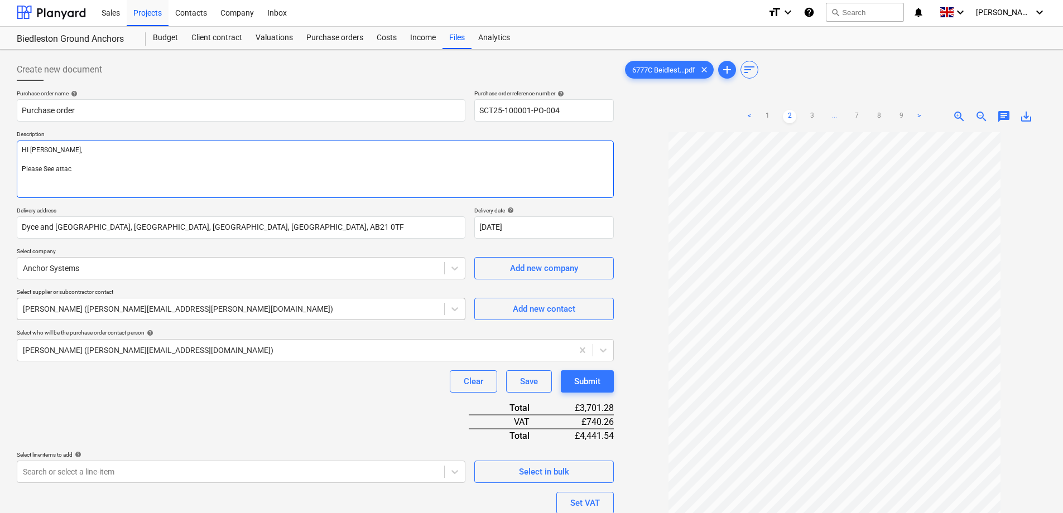
type textarea "HI tim, Please See attach"
type textarea "x"
type textarea "HI tim, Please See attache"
type textarea "x"
type textarea "HI tim, Please See attached"
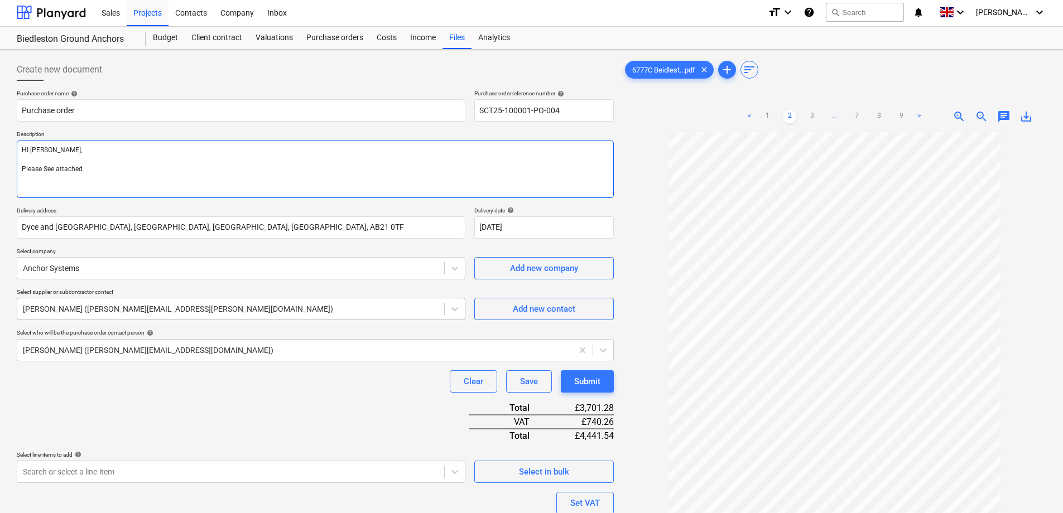
type textarea "x"
type textarea "HI tim, Please See attached"
type textarea "x"
type textarea "HI tim, Please See attached P"
type textarea "x"
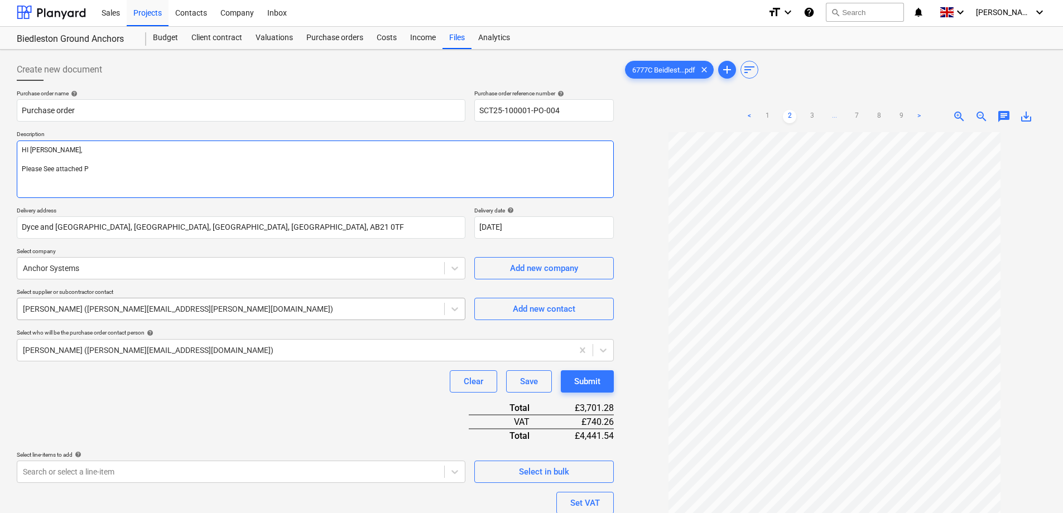
type textarea "HI tim, Please See attached Pu"
type textarea "x"
type textarea "HI tim, Please See attached Pur"
type textarea "x"
type textarea "HI tim, Please See attached Purc"
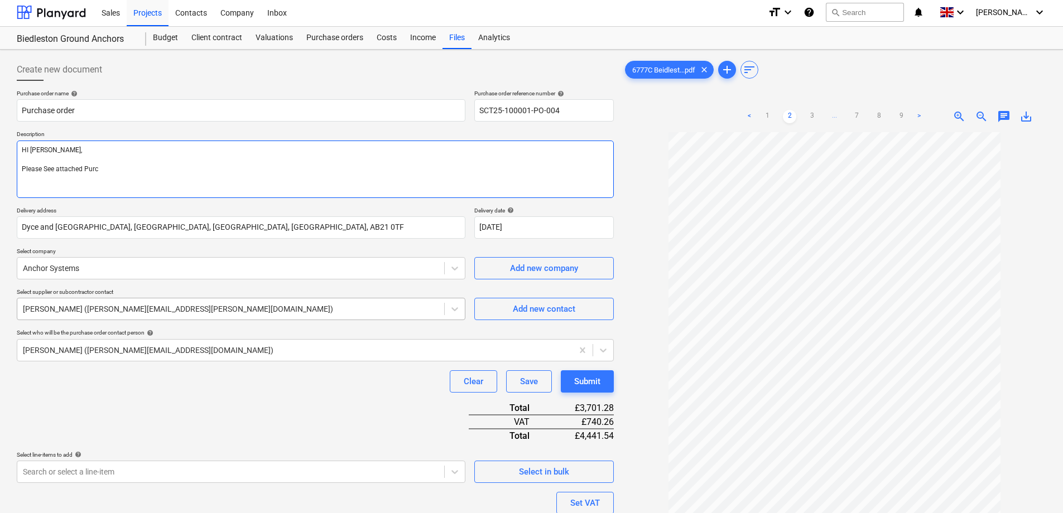
type textarea "x"
type textarea "HI tim, Please See attached Purch"
type textarea "x"
type textarea "HI tim, Please See attached Purcha"
type textarea "x"
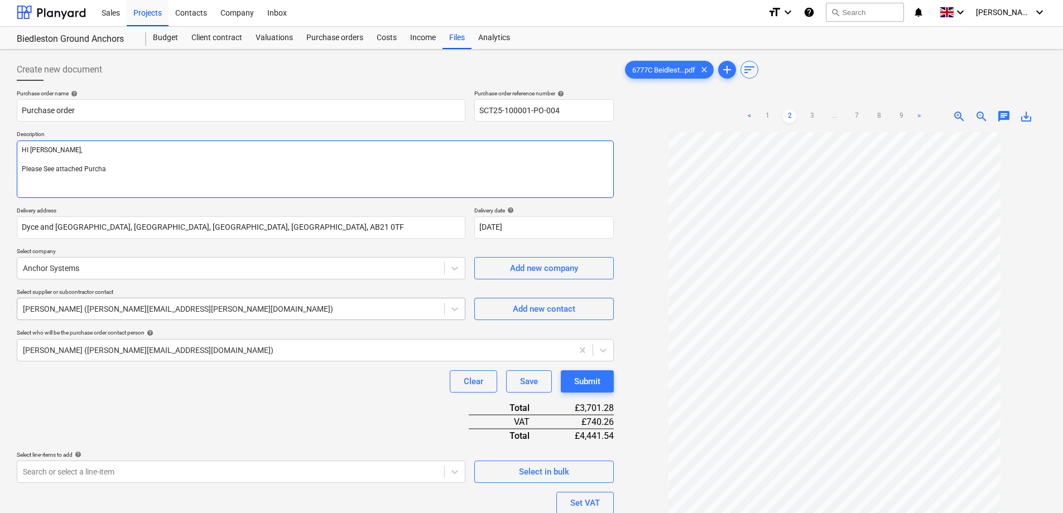
type textarea "HI tim, Please See attached Purchas"
type textarea "x"
type textarea "HI tim, Please See attached Purchase"
type textarea "x"
type textarea "HI tim, Please See attached Purchase"
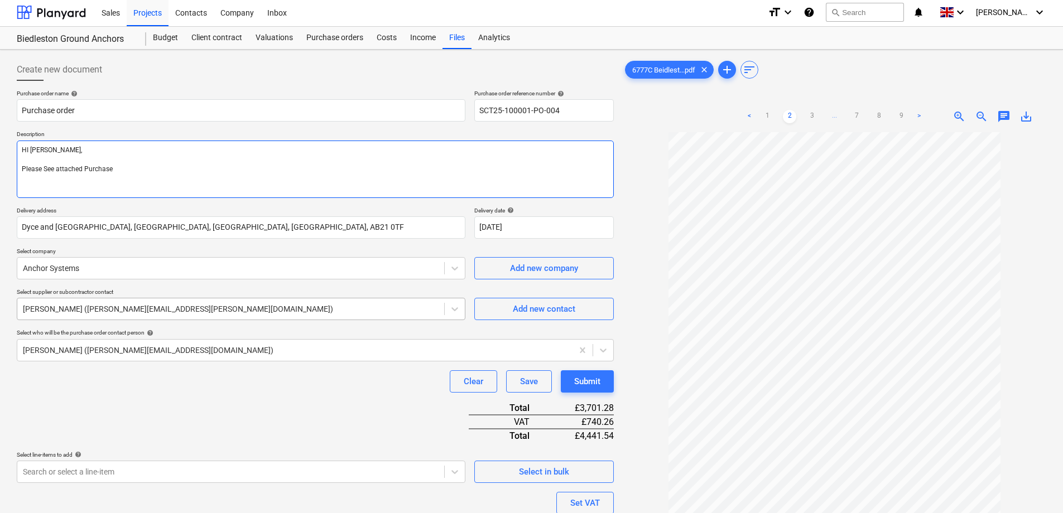
type textarea "x"
type textarea "HI tim, Please See attached Purchase o"
type textarea "x"
type textarea "HI tim, Please See attached Purchase or"
type textarea "x"
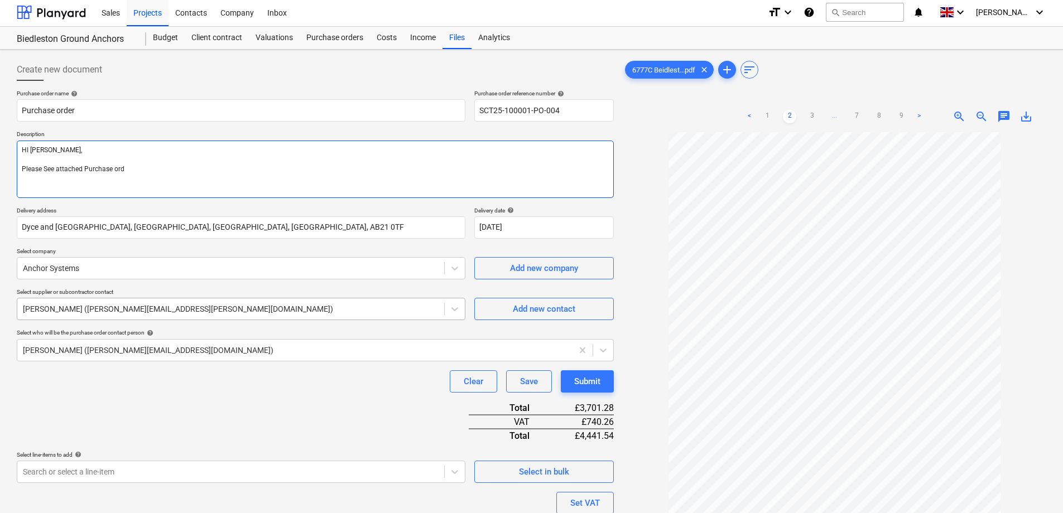
type textarea "HI tim, Please See attached Purchase orde"
type textarea "x"
type textarea "HI tim, Please See attached Purchase order"
type textarea "x"
type textarea "HI tim, Please See attached Purchase order"
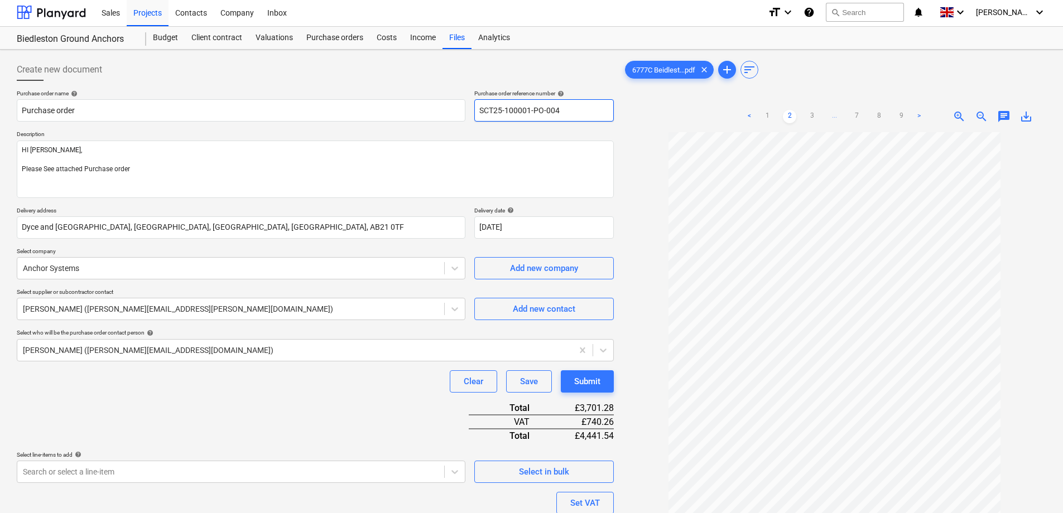
drag, startPoint x: 565, startPoint y: 109, endPoint x: 476, endPoint y: 116, distance: 89.5
click at [476, 116] on input "SCT25-100001-PO-004" at bounding box center [544, 110] width 140 height 22
click at [230, 182] on textarea "HI tim, Please See attached Purchase order" at bounding box center [315, 169] width 597 height 57
paste textarea "SCT25-100001-PO-004"
type textarea "x"
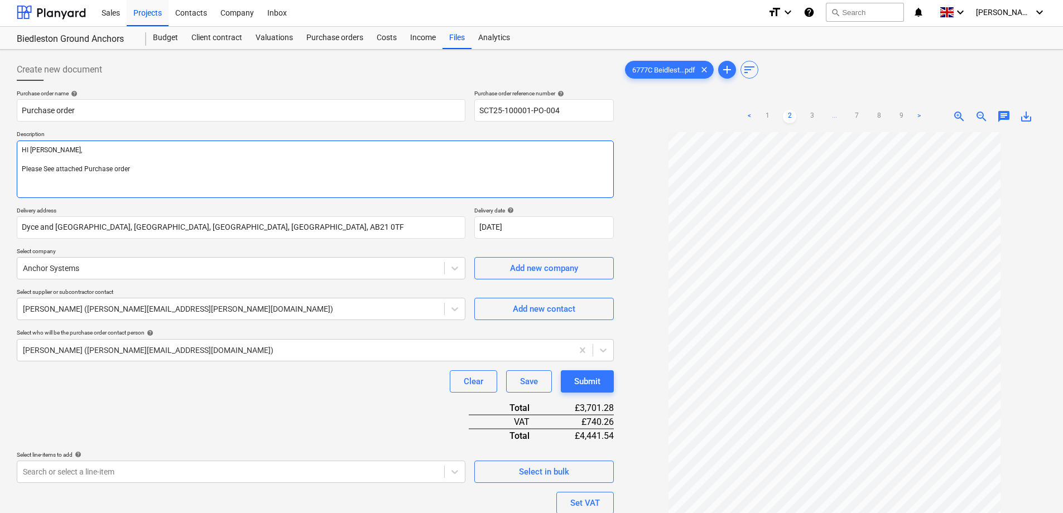
type textarea "HI tim, Please See attached Purchase order SCT25-100001-PO-004"
drag, startPoint x: 198, startPoint y: 168, endPoint x: 132, endPoint y: 173, distance: 66.6
click at [132, 173] on textarea "HI tim, Please See attached Purchase order SCT25-100001-PO-004" at bounding box center [315, 169] width 597 height 57
drag, startPoint x: 52, startPoint y: 147, endPoint x: -107, endPoint y: 147, distance: 158.5
click at [0, 147] on html "Sales Projects Contacts Company Inbox format_size keyboard_arrow_down help sear…" at bounding box center [531, 254] width 1063 height 513
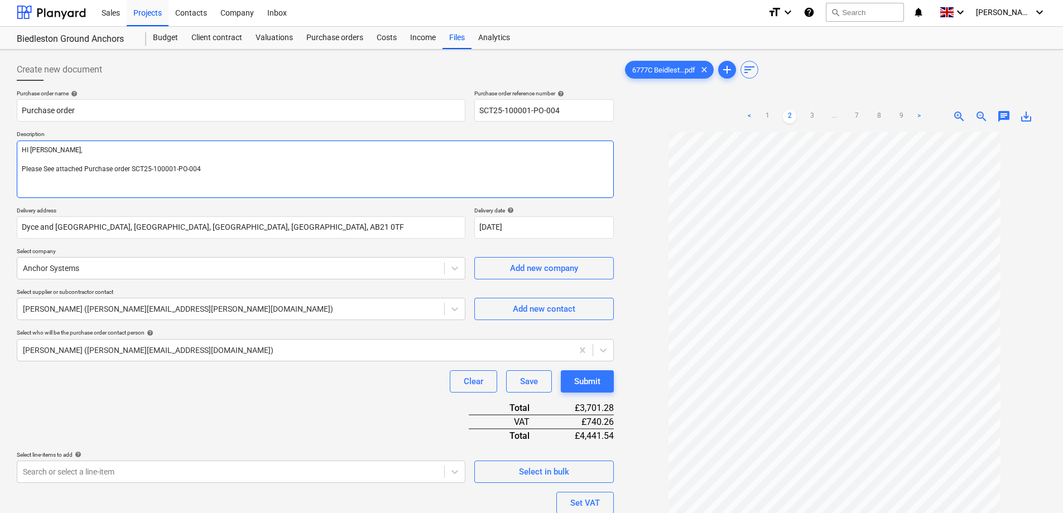
type textarea "x"
type textarea "D Please See attached Purchase order SCT25-100001-PO-004"
type textarea "x"
type textarea "De Please See attached Purchase order SCT25-100001-PO-004"
type textarea "x"
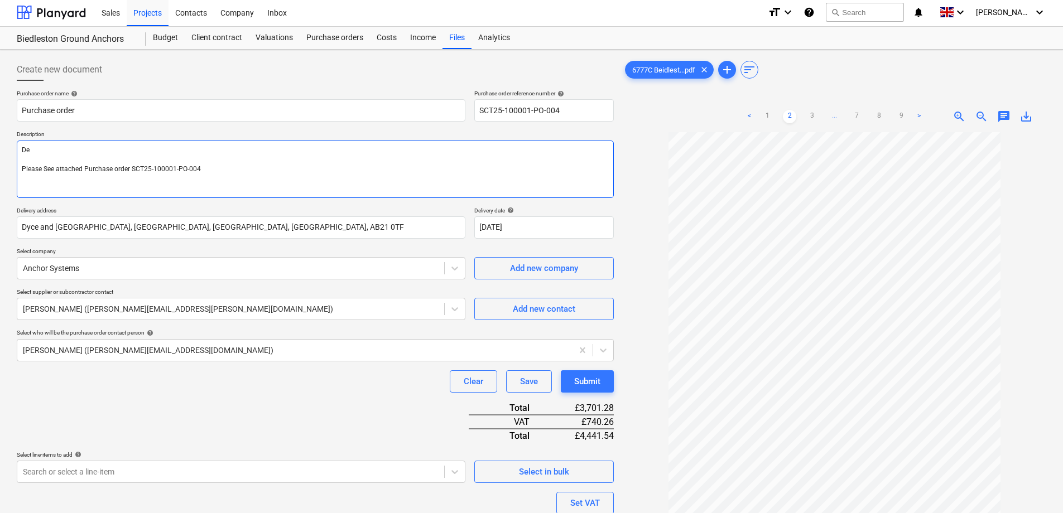
type textarea "Dea Please See attached Purchase order SCT25-100001-PO-004"
type textarea "x"
type textarea "Dear Please See attached Purchase order SCT25-100001-PO-004"
type textarea "x"
type textarea "Dear Please See attached Purchase order SCT25-100001-PO-004"
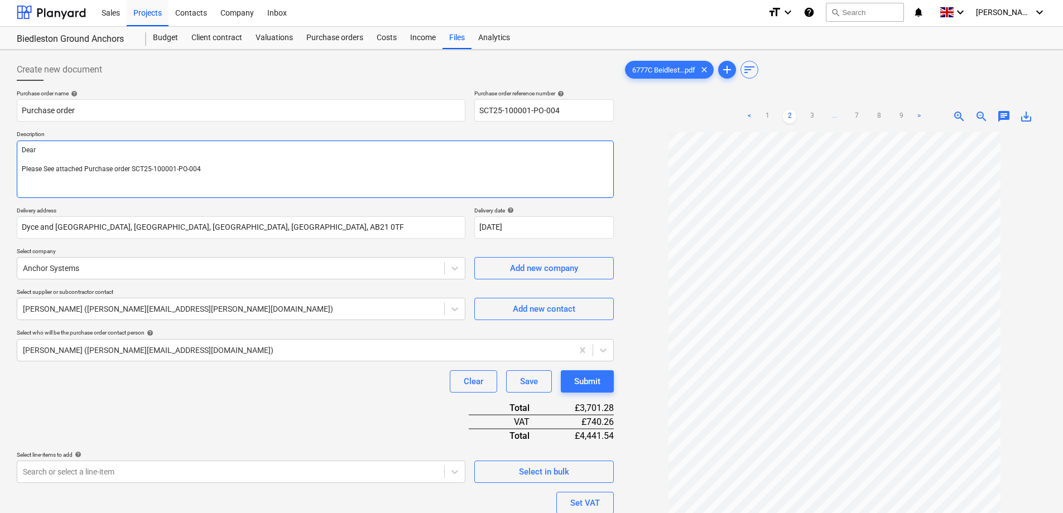
type textarea "x"
type textarea "Dear t Please See attached Purchase order SCT25-100001-PO-004"
type textarea "x"
type textarea "Dear ti Please See attached Purchase order SCT25-100001-PO-004"
type textarea "x"
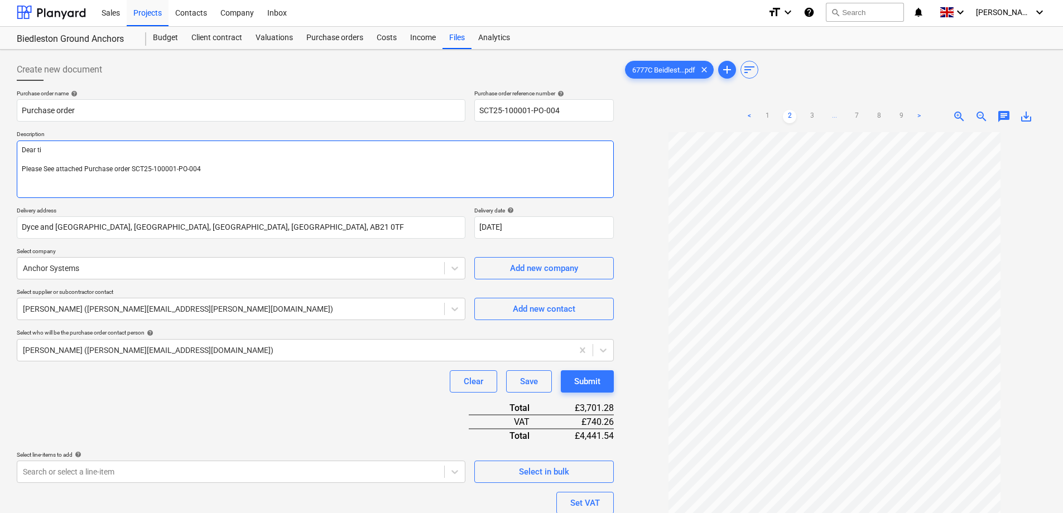
type textarea "Dear tim Please See attached Purchase order SCT25-100001-PO-004"
type textarea "x"
type textarea "Dear ti Please See attached Purchase order SCT25-100001-PO-004"
type textarea "x"
type textarea "Dear t Please See attached Purchase order SCT25-100001-PO-004"
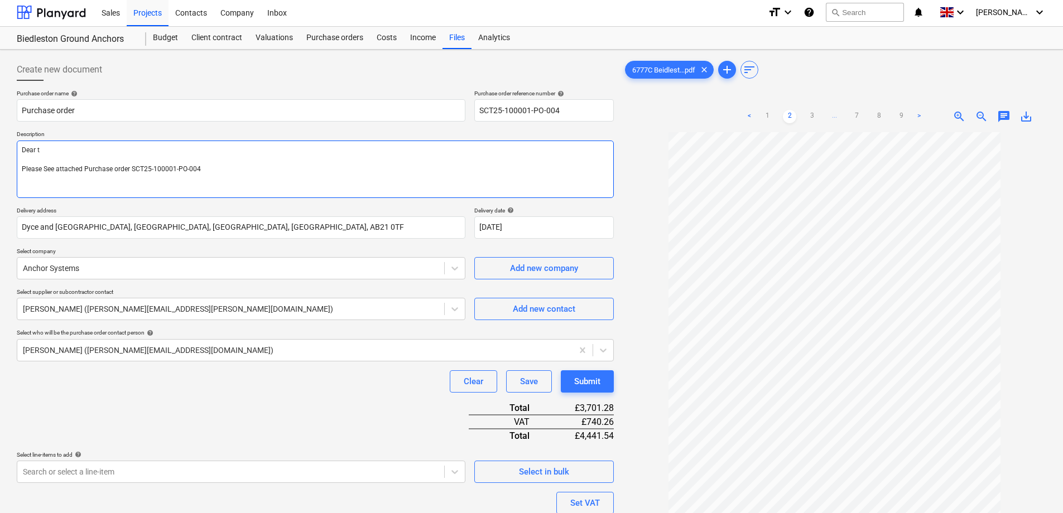
type textarea "x"
type textarea "Dear Please See attached Purchase order SCT25-100001-PO-004"
type textarea "x"
type textarea "Dear T Please See attached Purchase order SCT25-100001-PO-004"
type textarea "x"
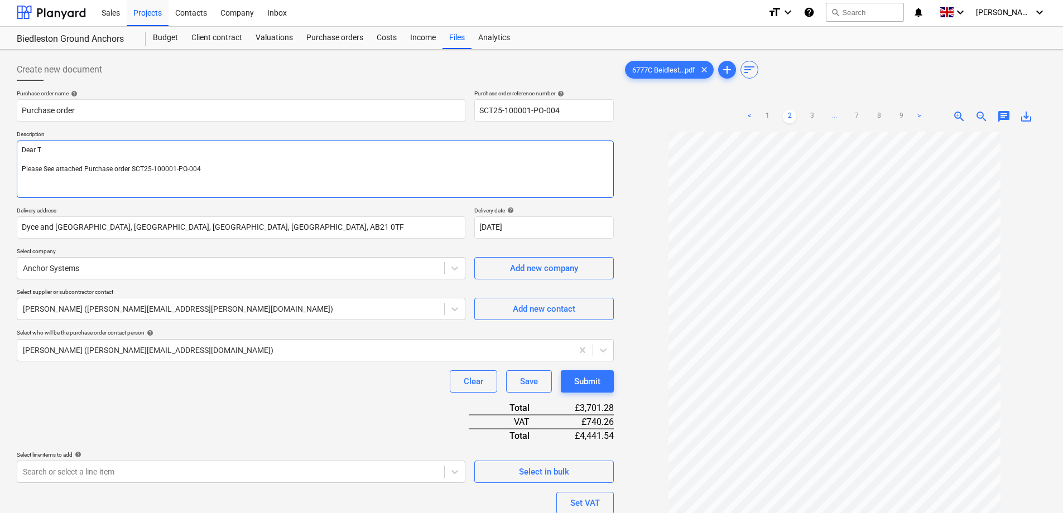
type textarea "Dear Ti Please See attached Purchase order SCT25-100001-PO-004"
type textarea "x"
type textarea "Dear Tim Please See attached Purchase order SCT25-100001-PO-004"
type textarea "x"
type textarea "Dear Tim, Please See attached Purchase order SCT25-100001-PO-004"
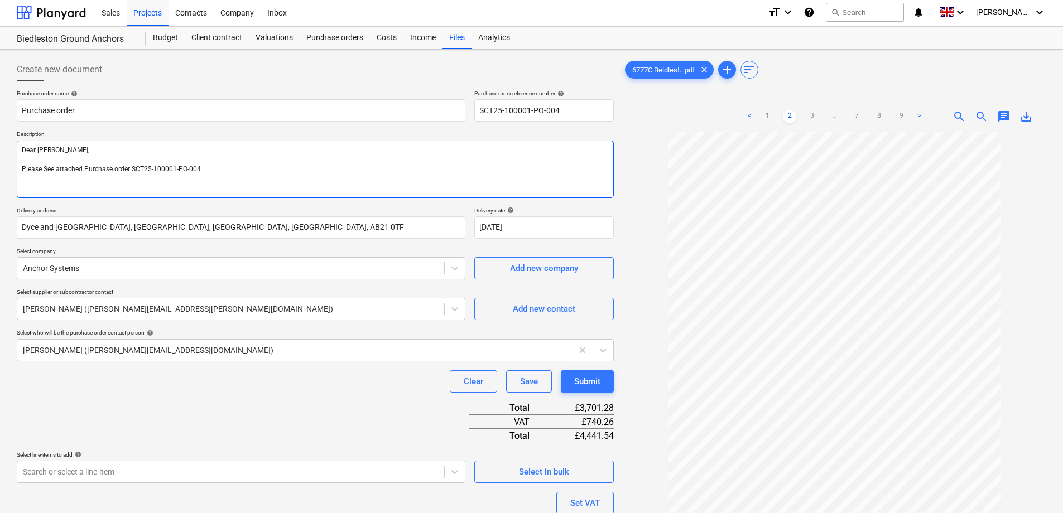
drag, startPoint x: 201, startPoint y: 167, endPoint x: -10, endPoint y: 189, distance: 212.1
click at [0, 189] on html "Sales Projects Contacts Company Inbox format_size keyboard_arrow_down help sear…" at bounding box center [531, 254] width 1063 height 513
type textarea "x"
type textarea "Dear Tim, P"
type textarea "x"
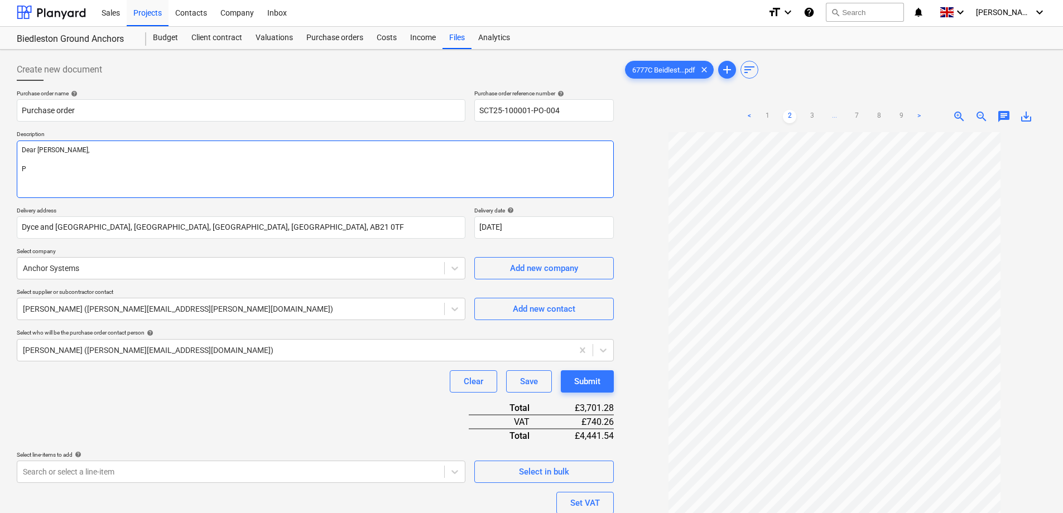
type textarea "Dear Tim, Pl"
type textarea "x"
type textarea "Dear Tim, Ple"
type textarea "x"
type textarea "Dear Tim, Plea"
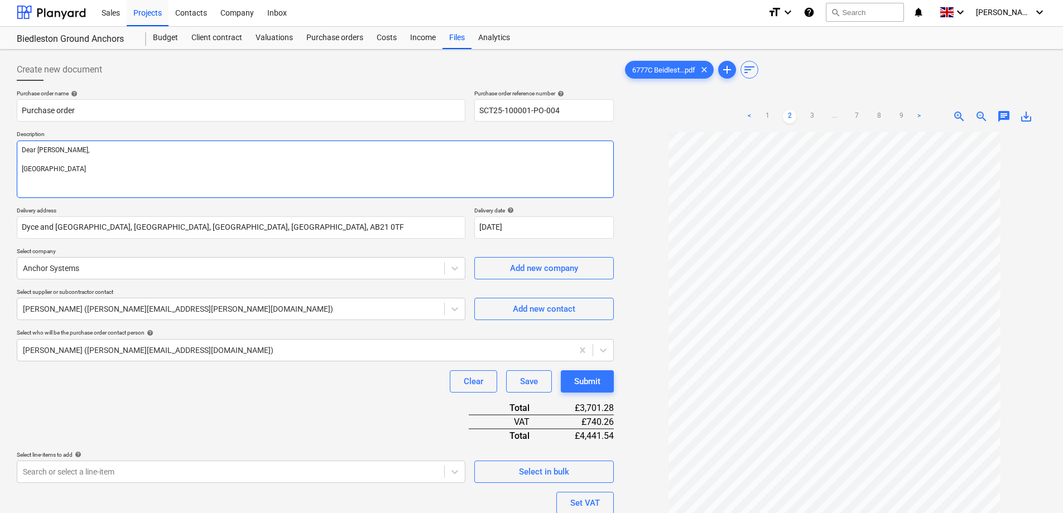
type textarea "x"
type textarea "Dear Tim, Pleas"
type textarea "x"
type textarea "Dear Tim, Please"
type textarea "x"
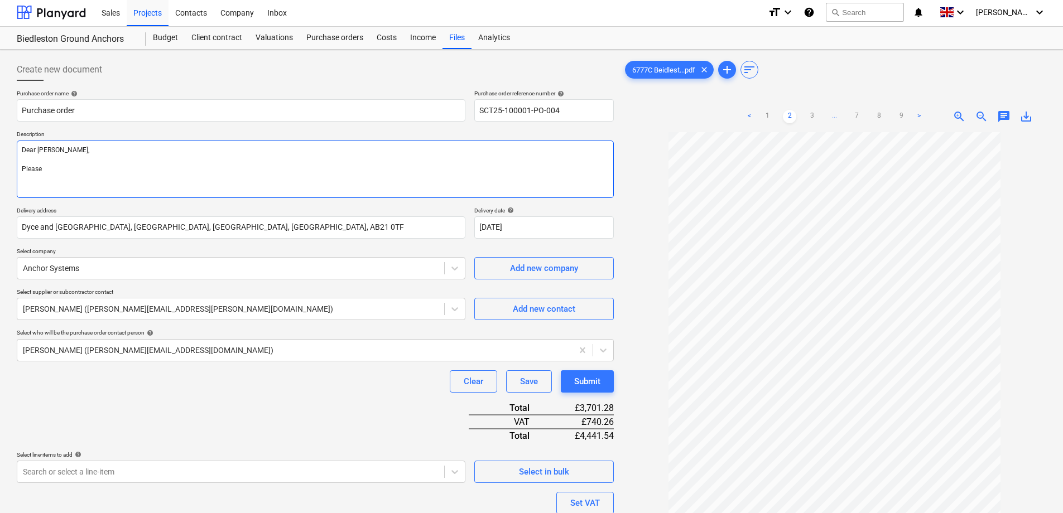
type textarea "Dear Tim, Please"
type textarea "x"
type textarea "Dear Tim, Please F"
type textarea "x"
type textarea "Dear Tim, Please Fi"
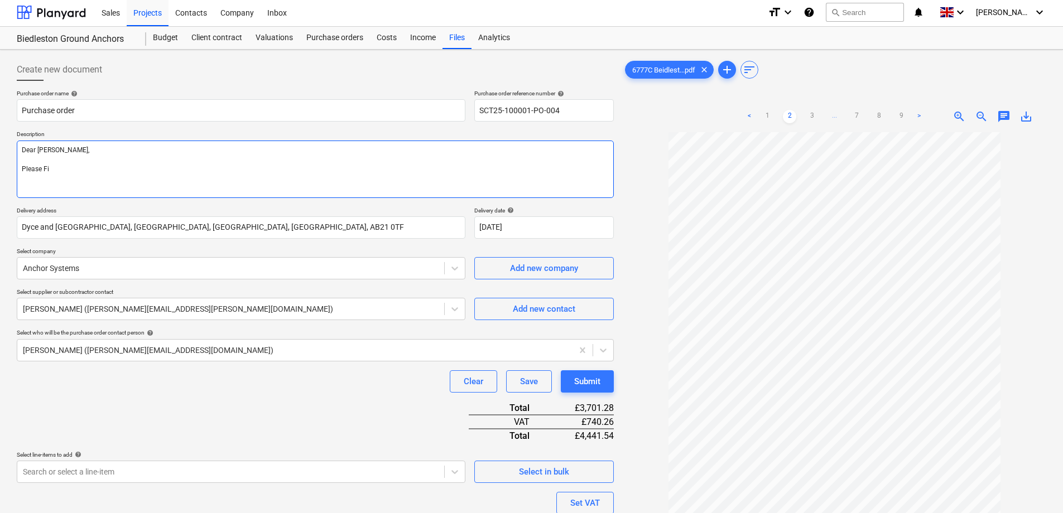
type textarea "x"
type textarea "Dear Tim, Please Fin"
type textarea "x"
type textarea "Dear Tim, Please Find"
type textarea "x"
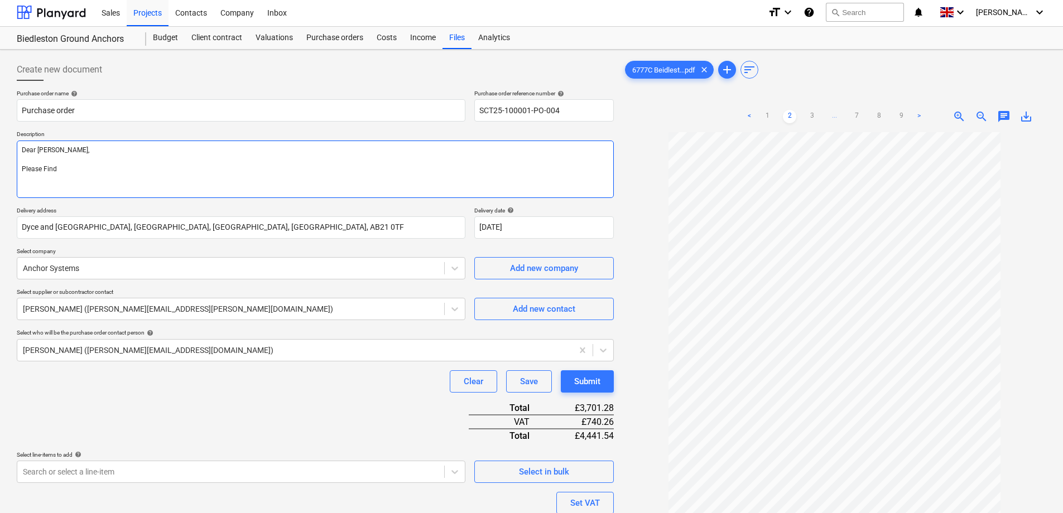
type textarea "Dear Tim, Please Find"
type textarea "x"
type textarea "Dear Tim, Please Find A"
type textarea "x"
type textarea "Dear Tim, Please Find At"
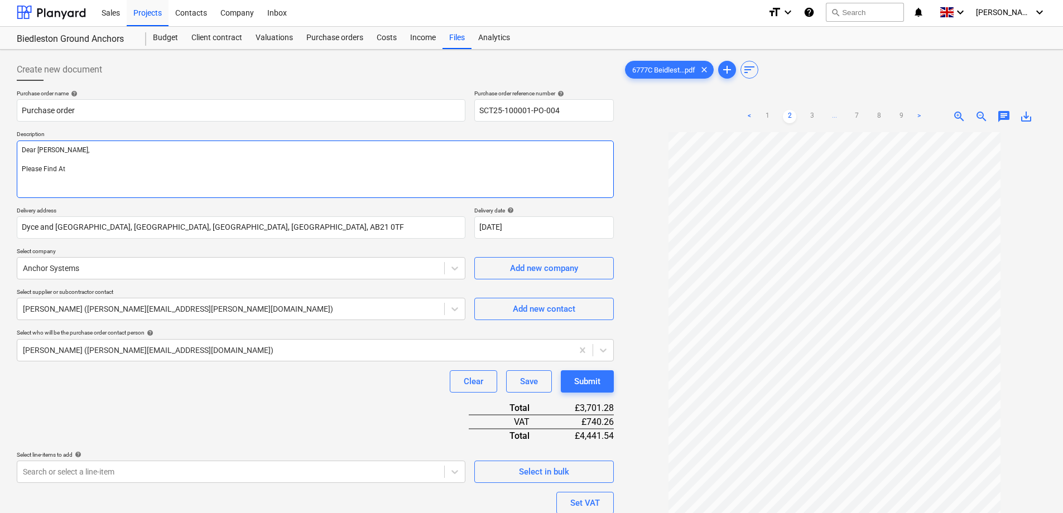
type textarea "x"
type textarea "Dear Tim, Please Find Att"
type textarea "x"
type textarea "Dear Tim, Please Find Atta"
type textarea "x"
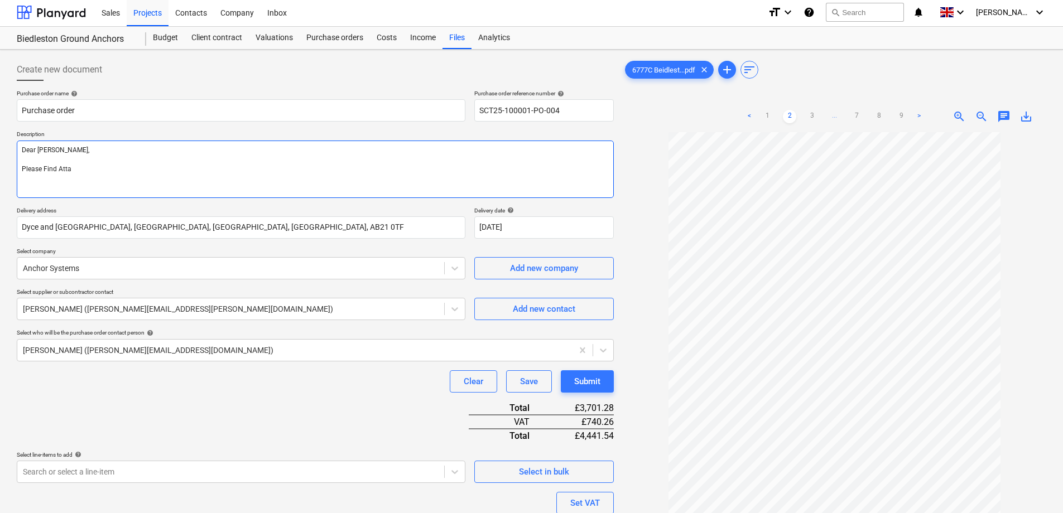
type textarea "Dear Tim, Please Find Attac"
type textarea "x"
type textarea "Dear Tim, Please Find Attach"
type textarea "x"
type textarea "Dear Tim, Please Find Attache"
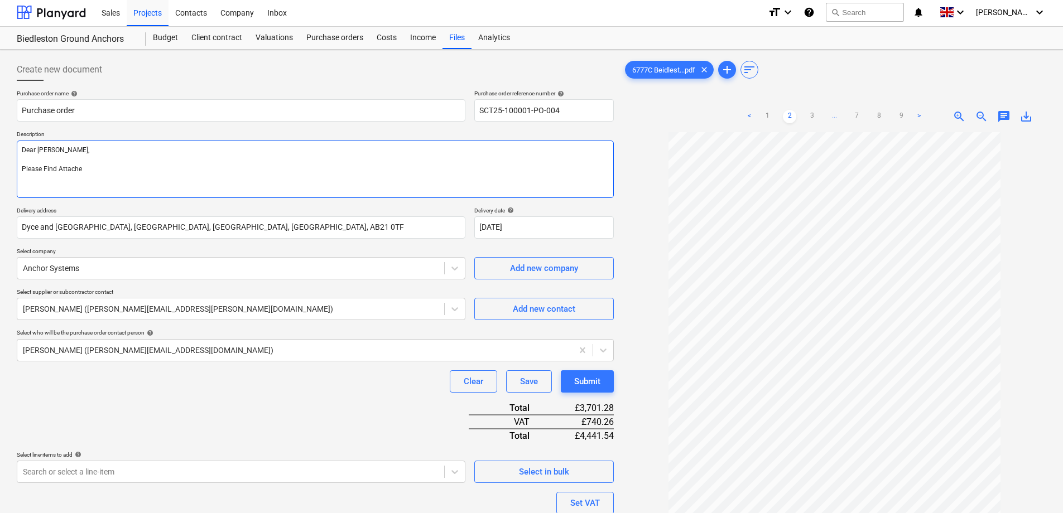
type textarea "x"
type textarea "Dear Tim, Please Find Attached"
type textarea "x"
type textarea "Dear Tim, Please Find Attached"
paste textarea "SCT25-100001-PO-004"
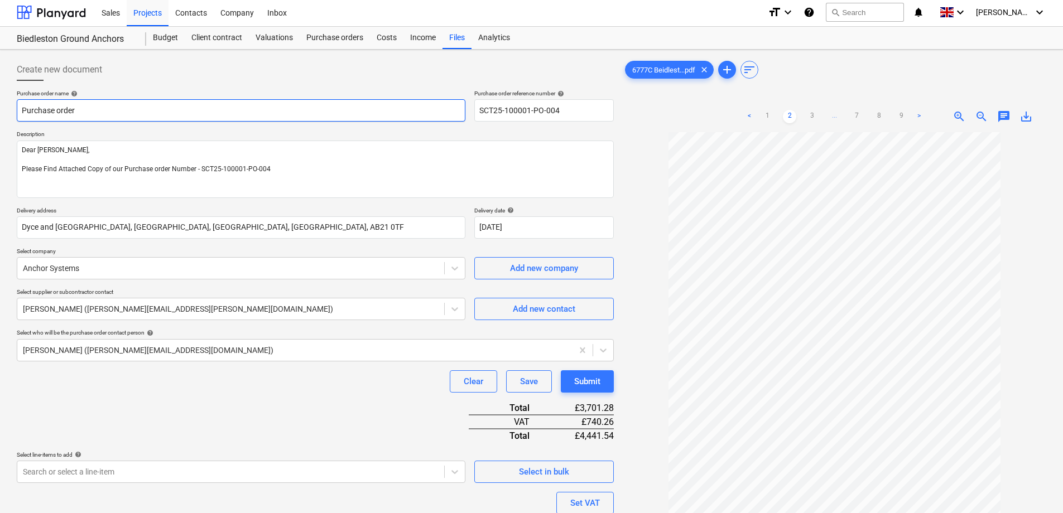
click at [110, 105] on input "Purchase order" at bounding box center [241, 110] width 449 height 22
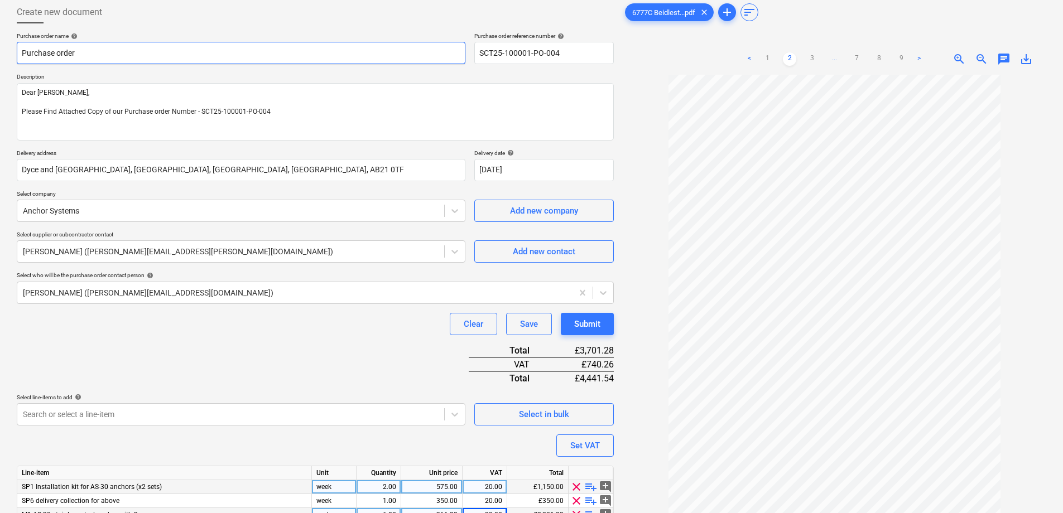
scroll to position [113, 0]
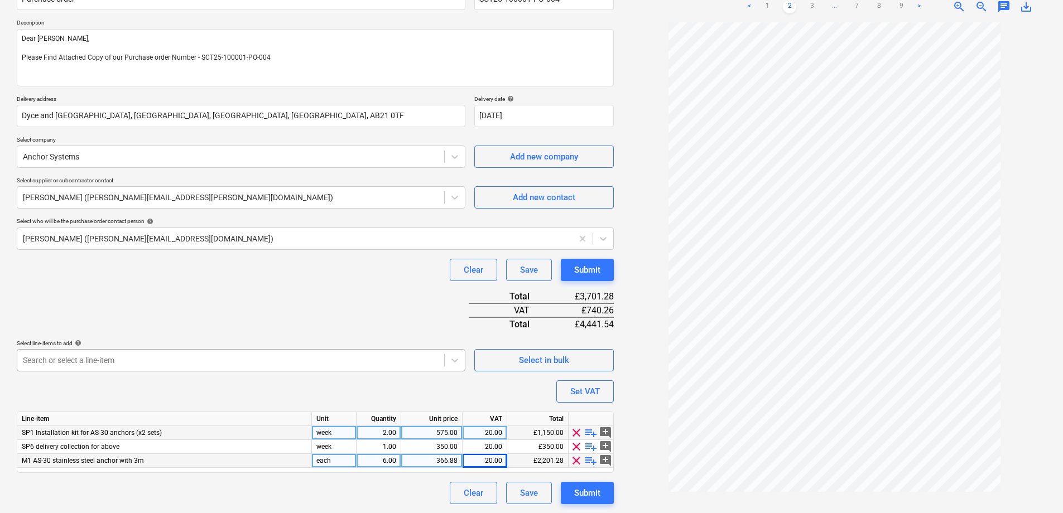
click at [258, 364] on body "Sales Projects Contacts Company Inbox format_size keyboard_arrow_down help sear…" at bounding box center [531, 143] width 1063 height 513
click at [162, 249] on div "Purchase order name help Purchase order Purchase order reference number help SC…" at bounding box center [315, 241] width 597 height 526
